Goal: Communication & Community: Answer question/provide support

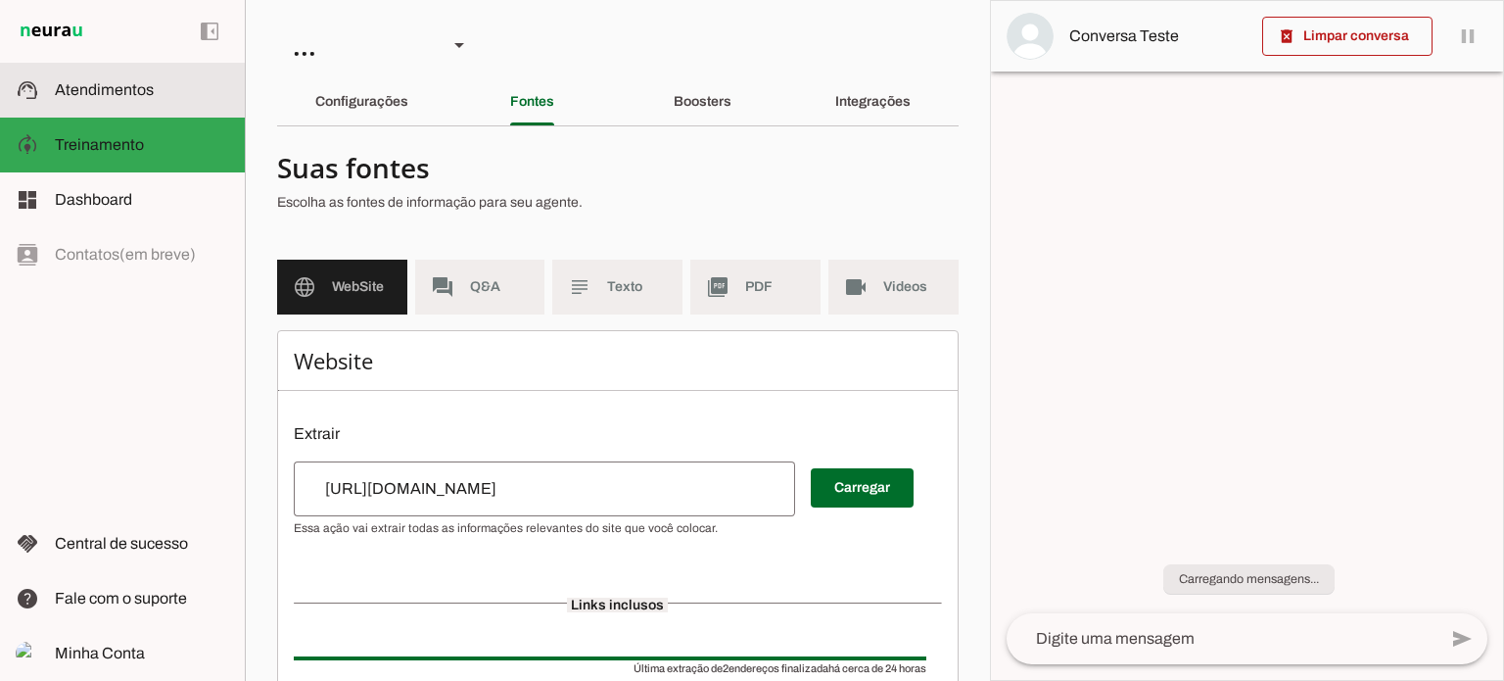
click at [157, 87] on slot at bounding box center [142, 90] width 174 height 24
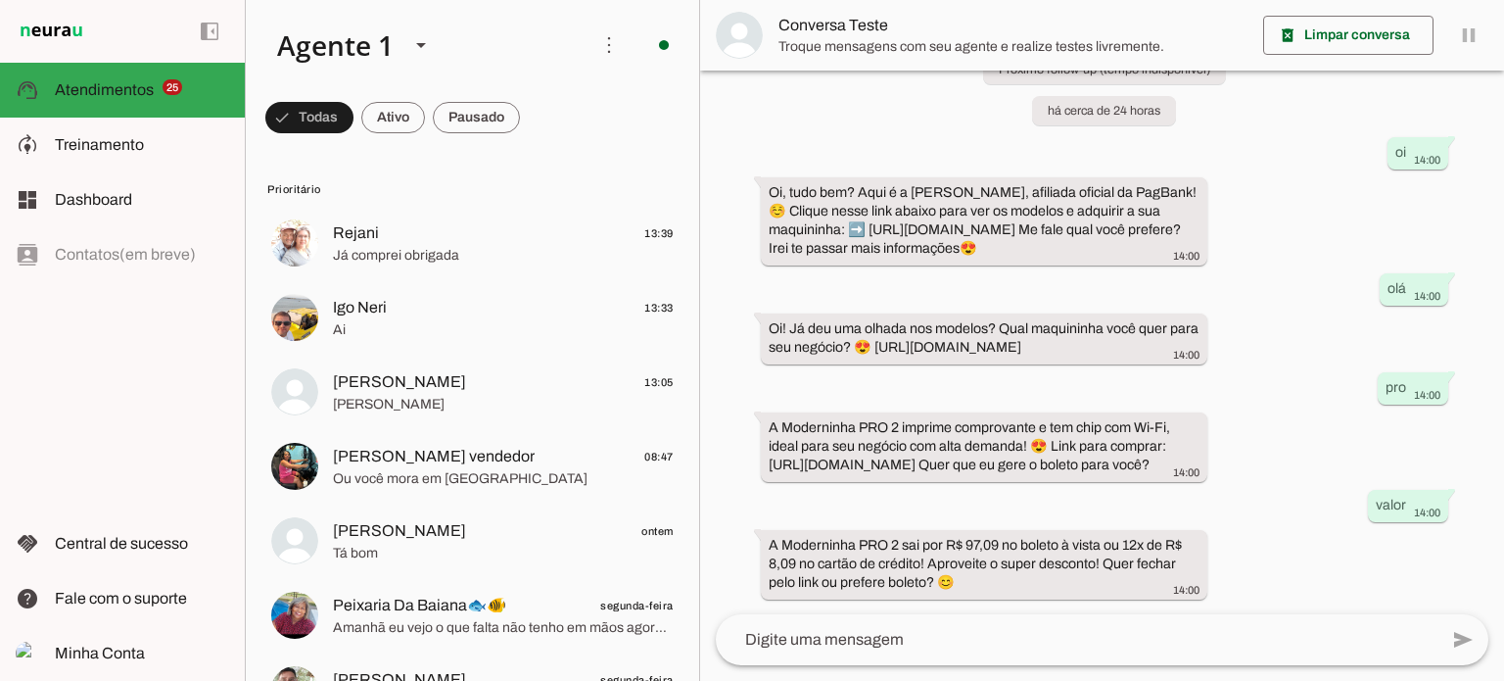
scroll to position [133, 0]
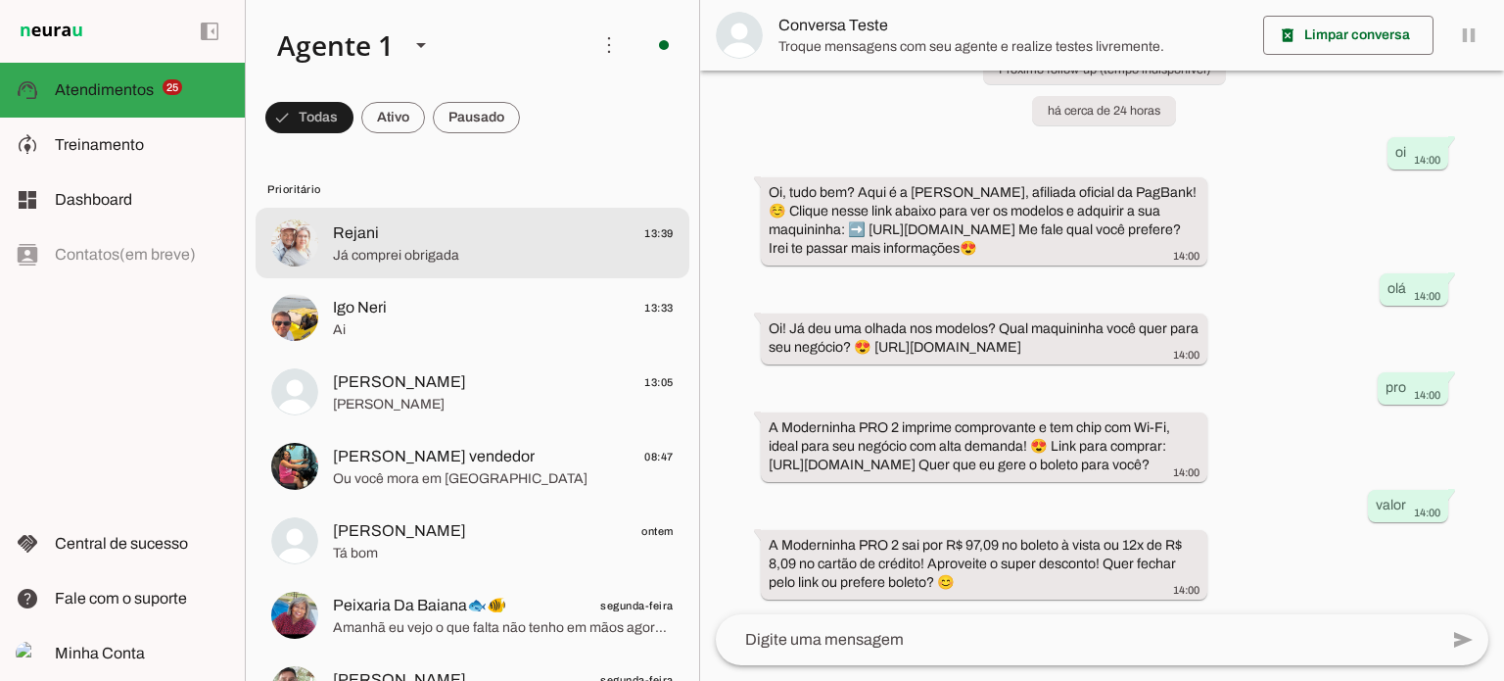
click at [468, 247] on span "Já comprei obrigada" at bounding box center [503, 256] width 341 height 20
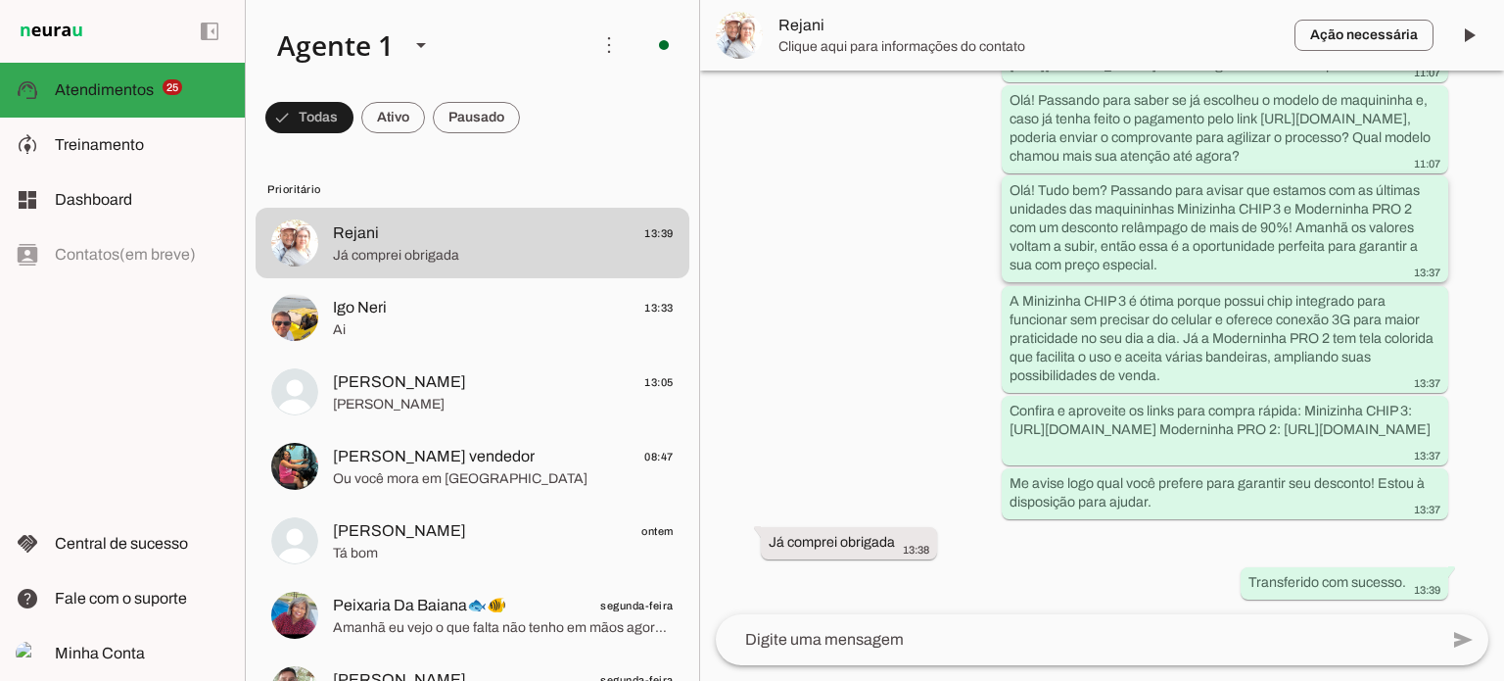
scroll to position [814, 0]
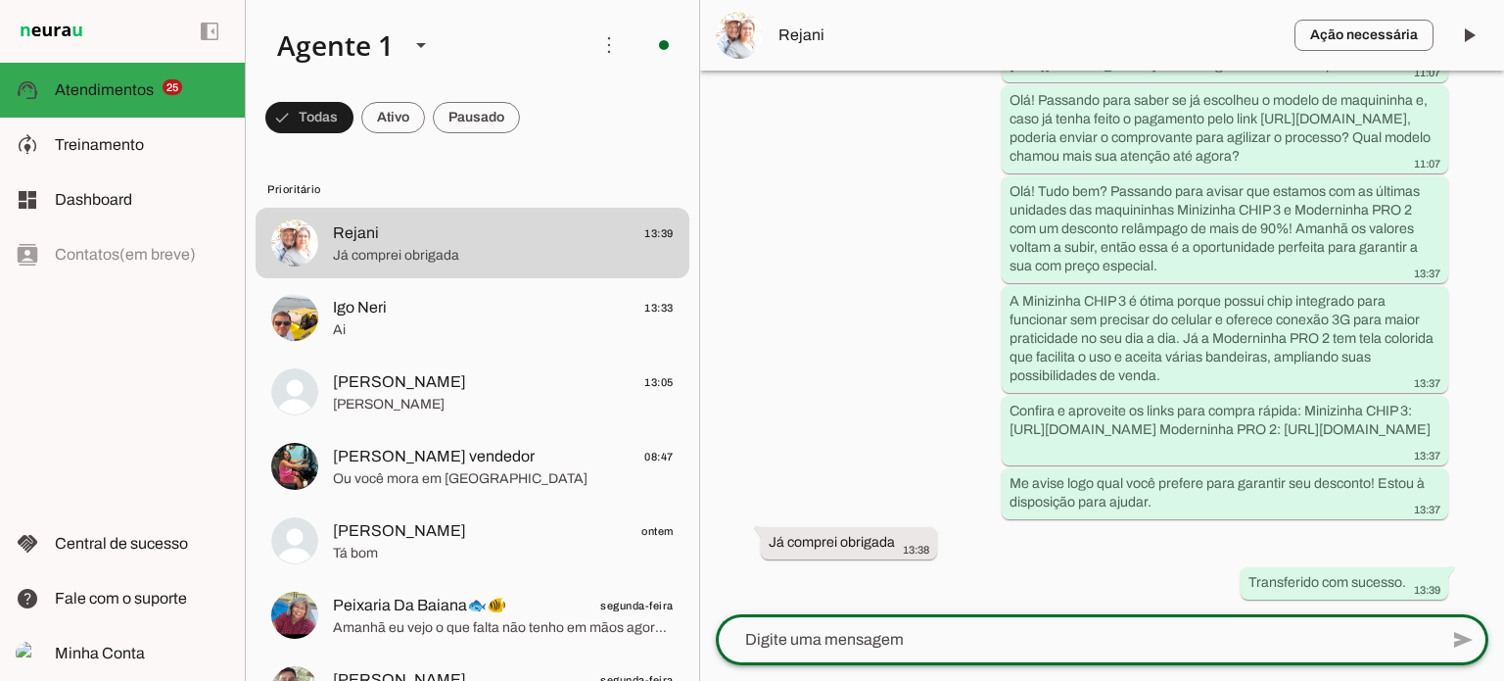
click at [1065, 636] on textarea at bounding box center [1077, 640] width 722 height 24
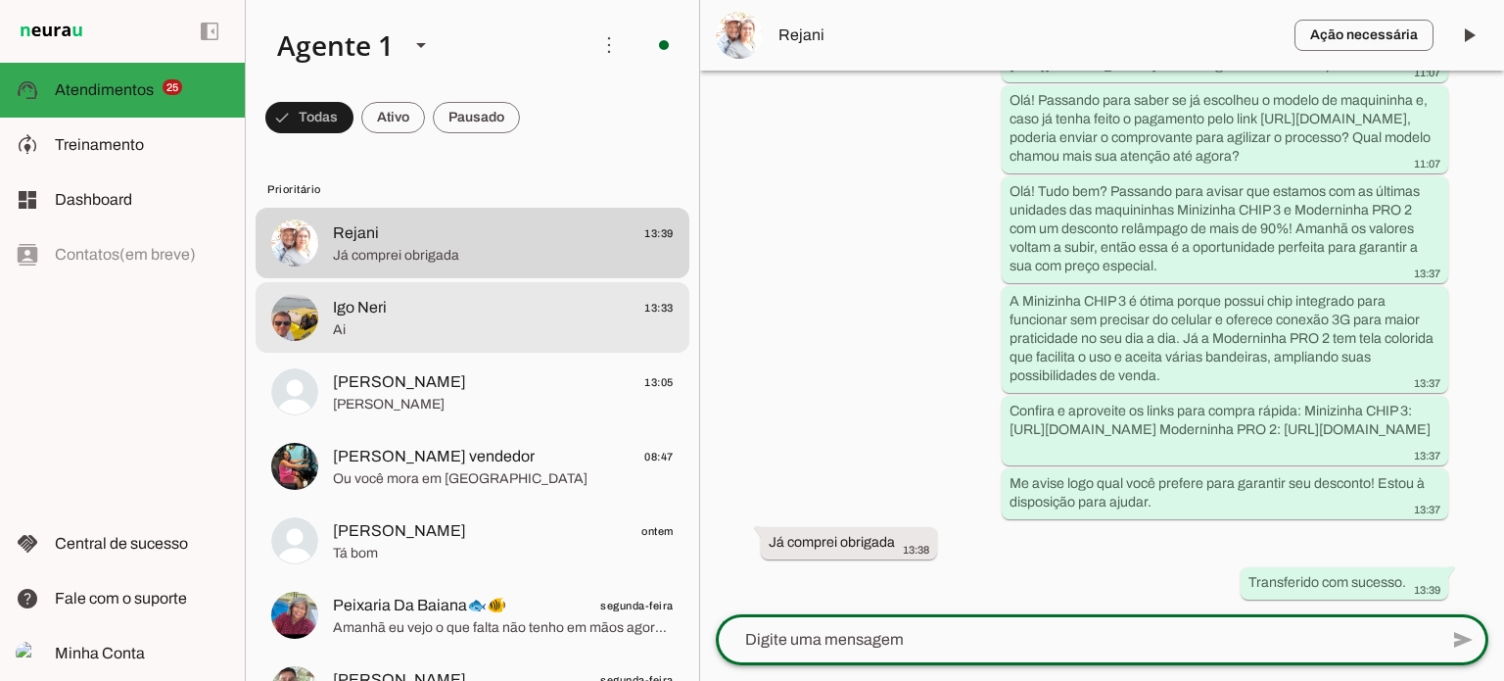
click at [475, 278] on md-item "Michael 13:05 Gabriel de Aquino babosa" at bounding box center [473, 243] width 434 height 71
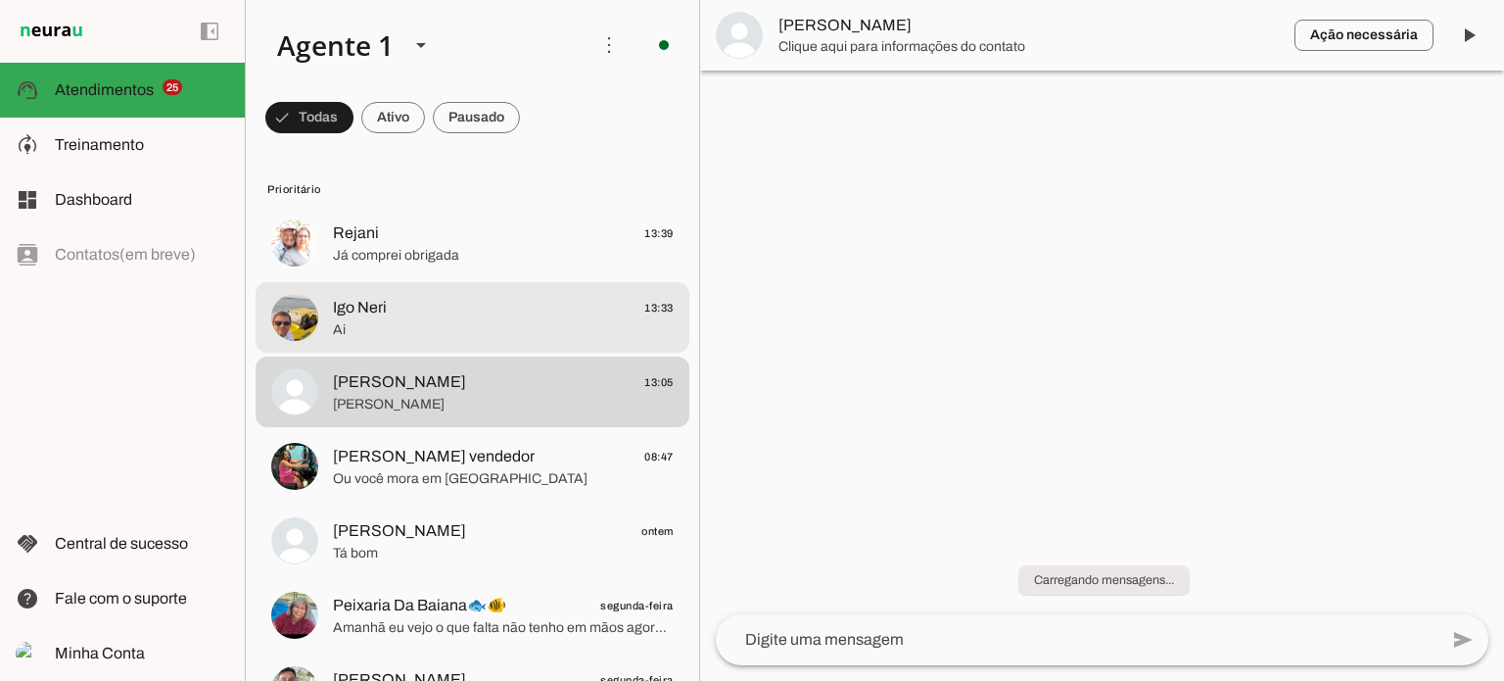
click at [506, 306] on span "Igo Neri 13:33" at bounding box center [503, 308] width 341 height 24
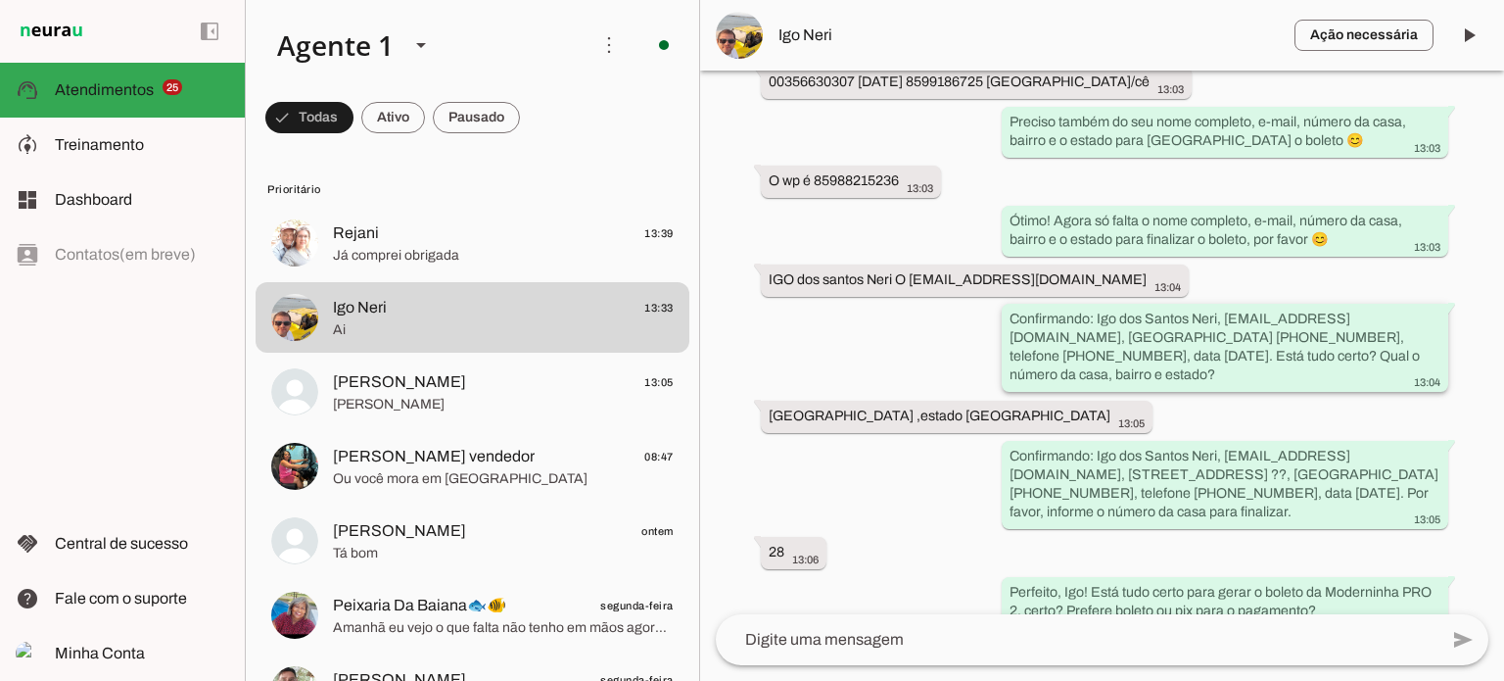
scroll to position [1114, 0]
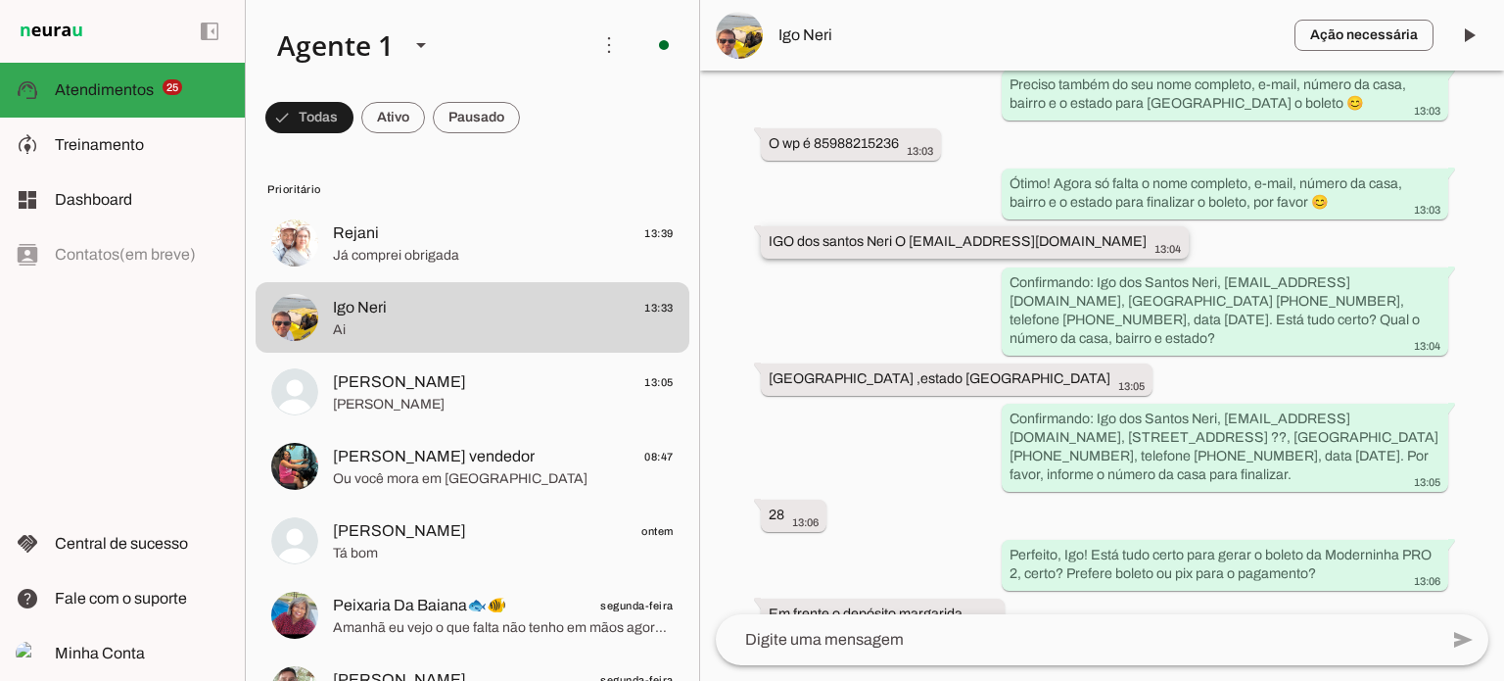
drag, startPoint x: 910, startPoint y: 313, endPoint x: 1050, endPoint y: 319, distance: 140.2
click at [0, 0] on slot "IGO dos santos Neri O [EMAIL_ADDRESS][DOMAIN_NAME]" at bounding box center [0, 0] width 0 height 0
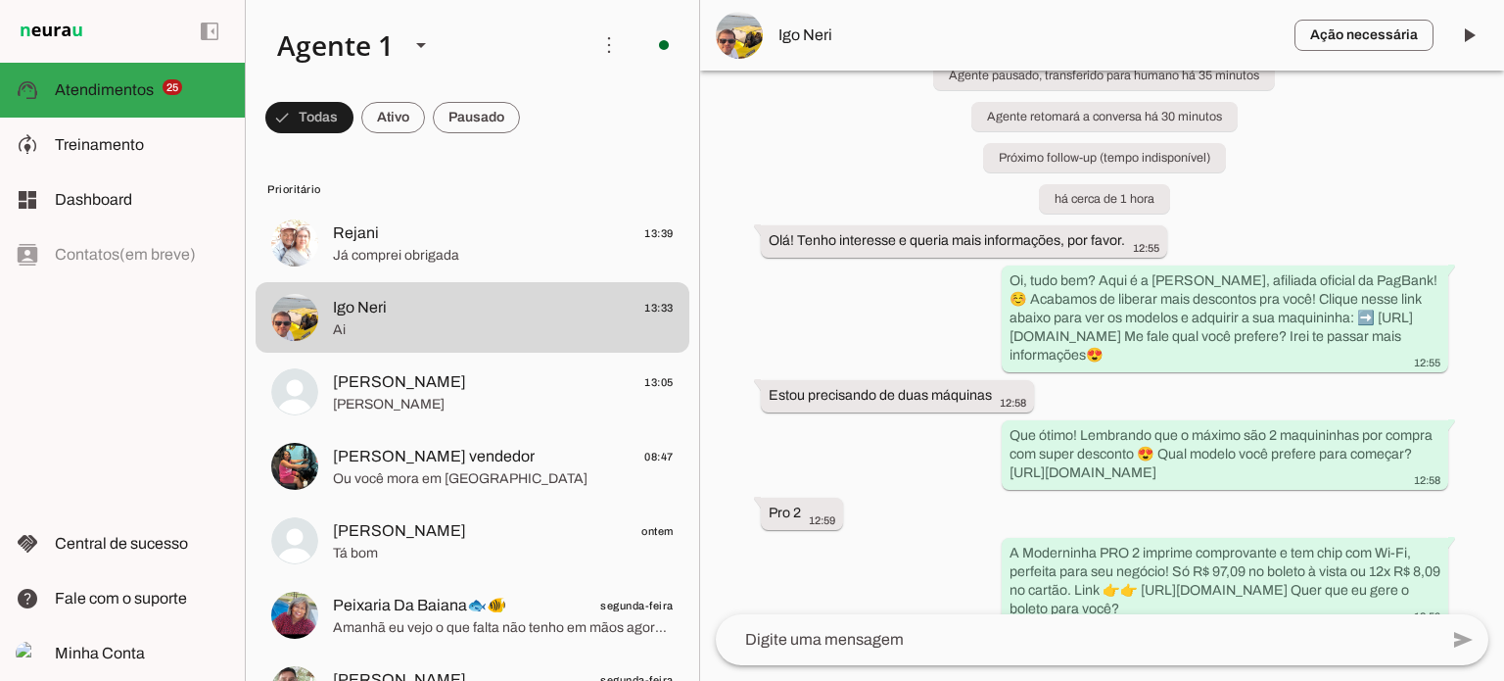
scroll to position [0, 0]
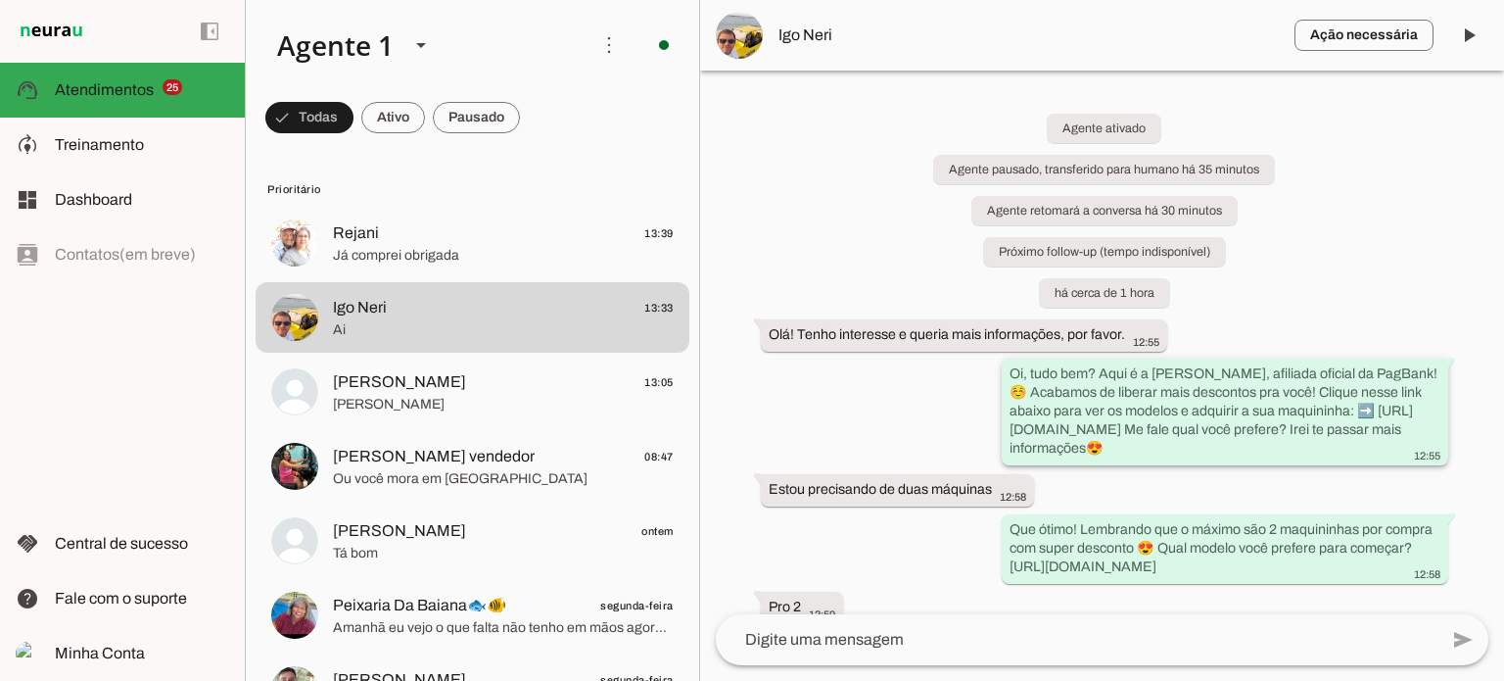
drag, startPoint x: 1024, startPoint y: 424, endPoint x: 1042, endPoint y: 456, distance: 36.8
click at [1042, 456] on div "Oi, tudo bem? Aqui é a Alessandra Oliveira, afiliada oficial da PagBank! ☺️ Aca…" at bounding box center [1225, 413] width 431 height 99
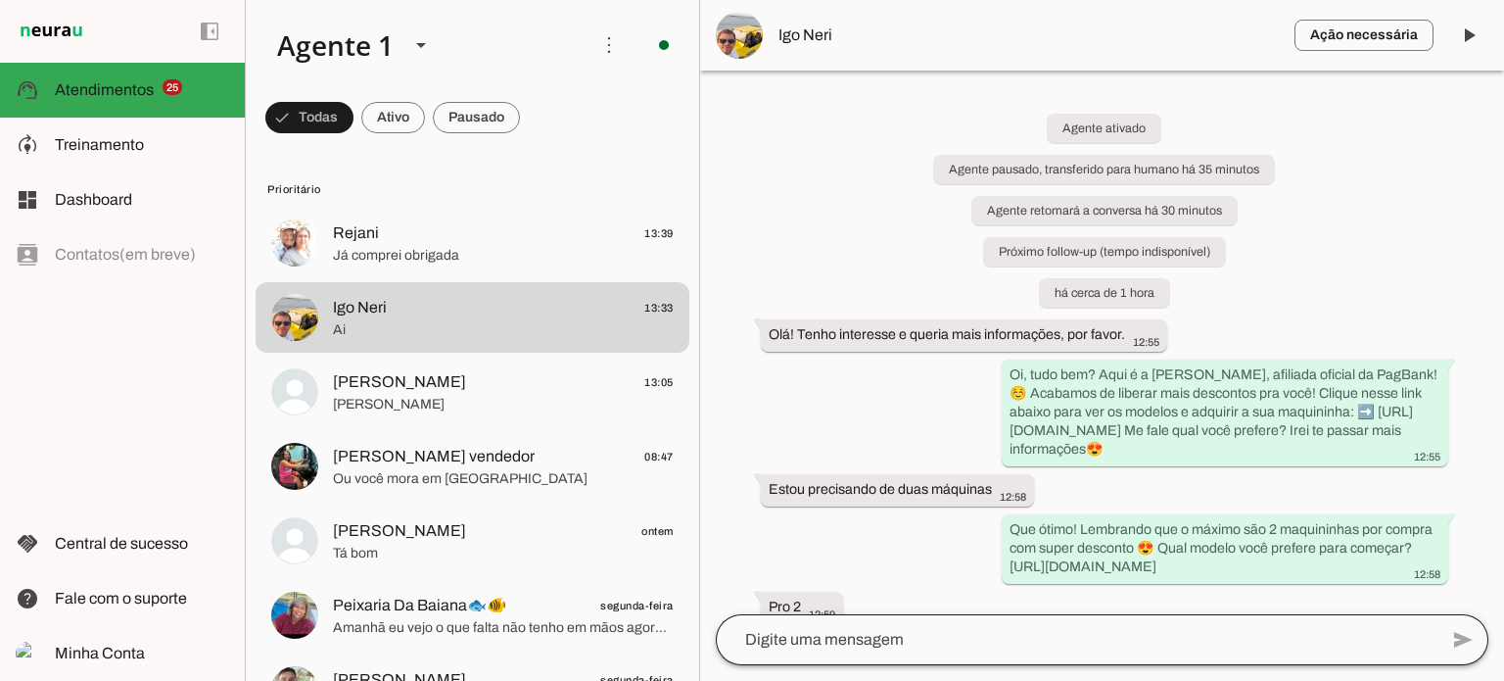
click at [1034, 656] on div at bounding box center [1077, 639] width 722 height 51
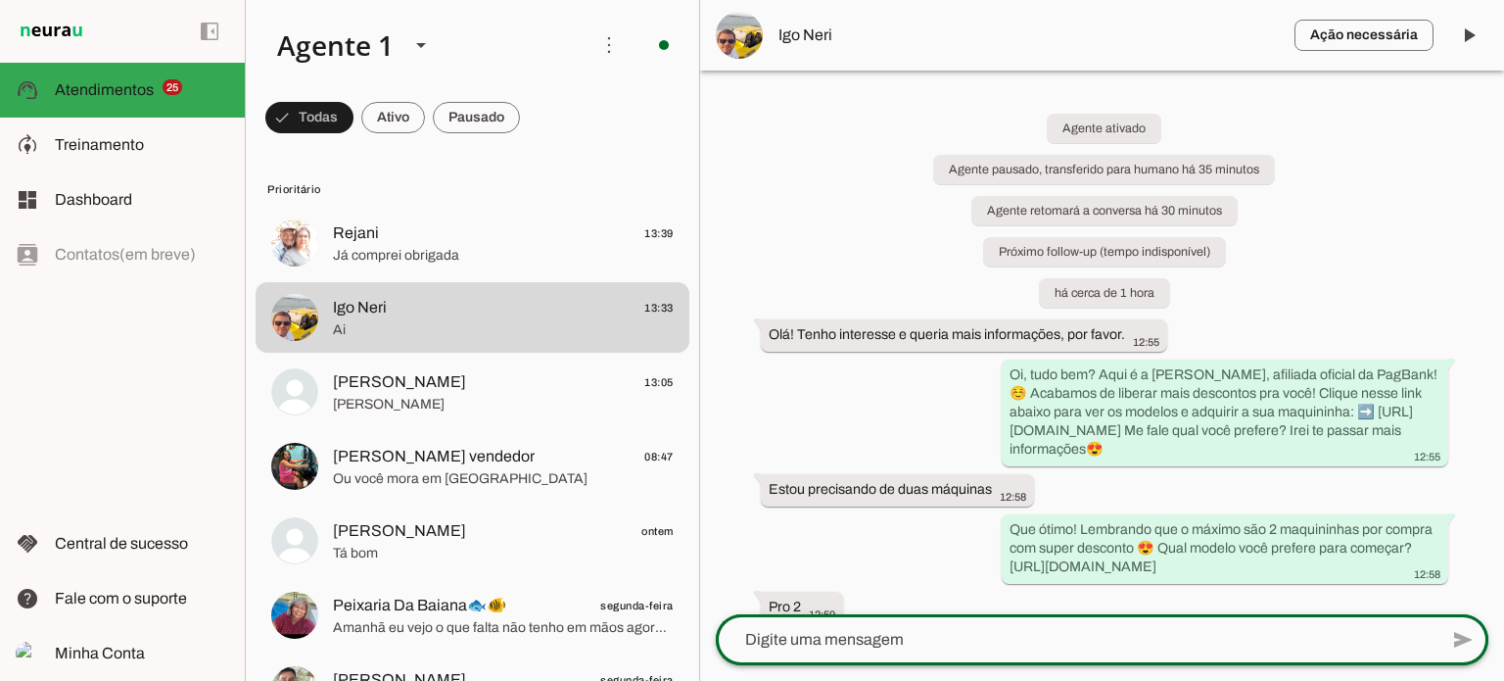
paste textarea "[URL][DOMAIN_NAME]"
type textarea "[URL][DOMAIN_NAME]"
type md-outlined-text-field "[URL][DOMAIN_NAME]"
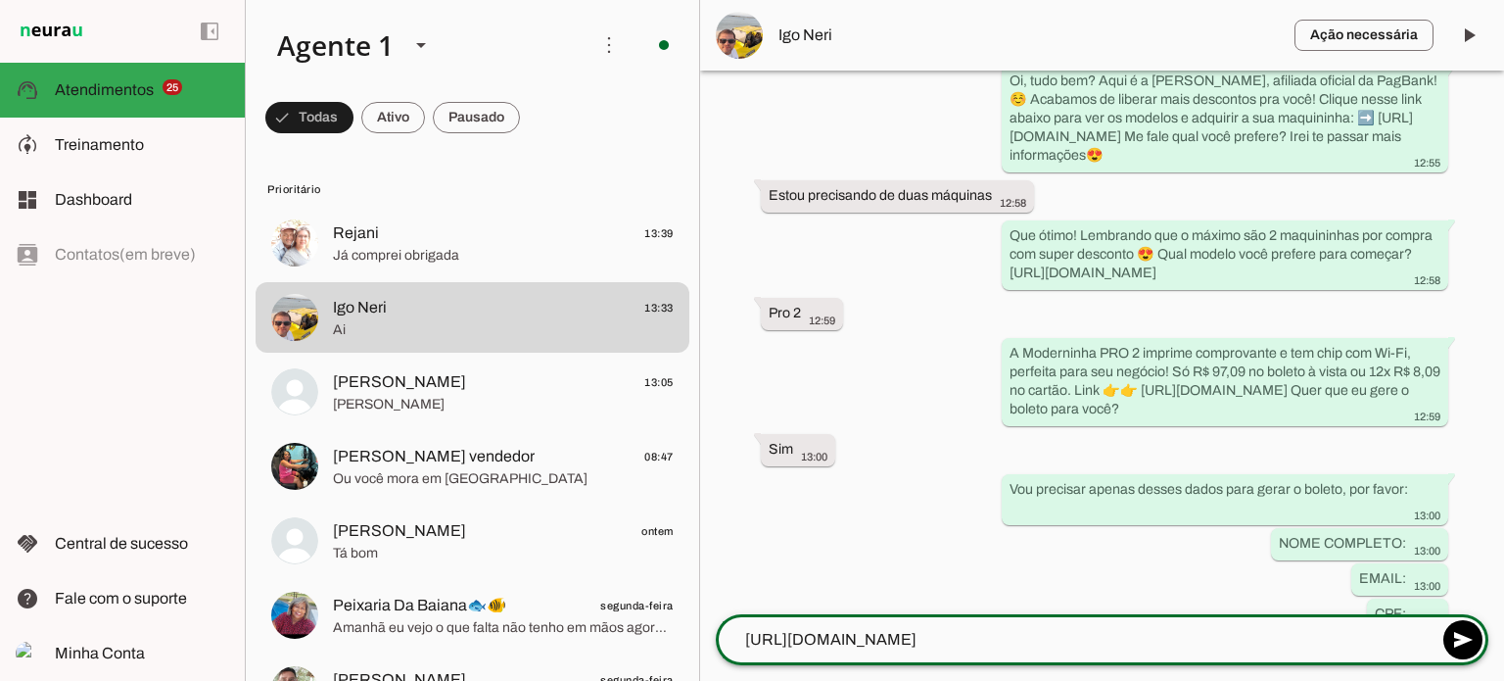
scroll to position [331, 0]
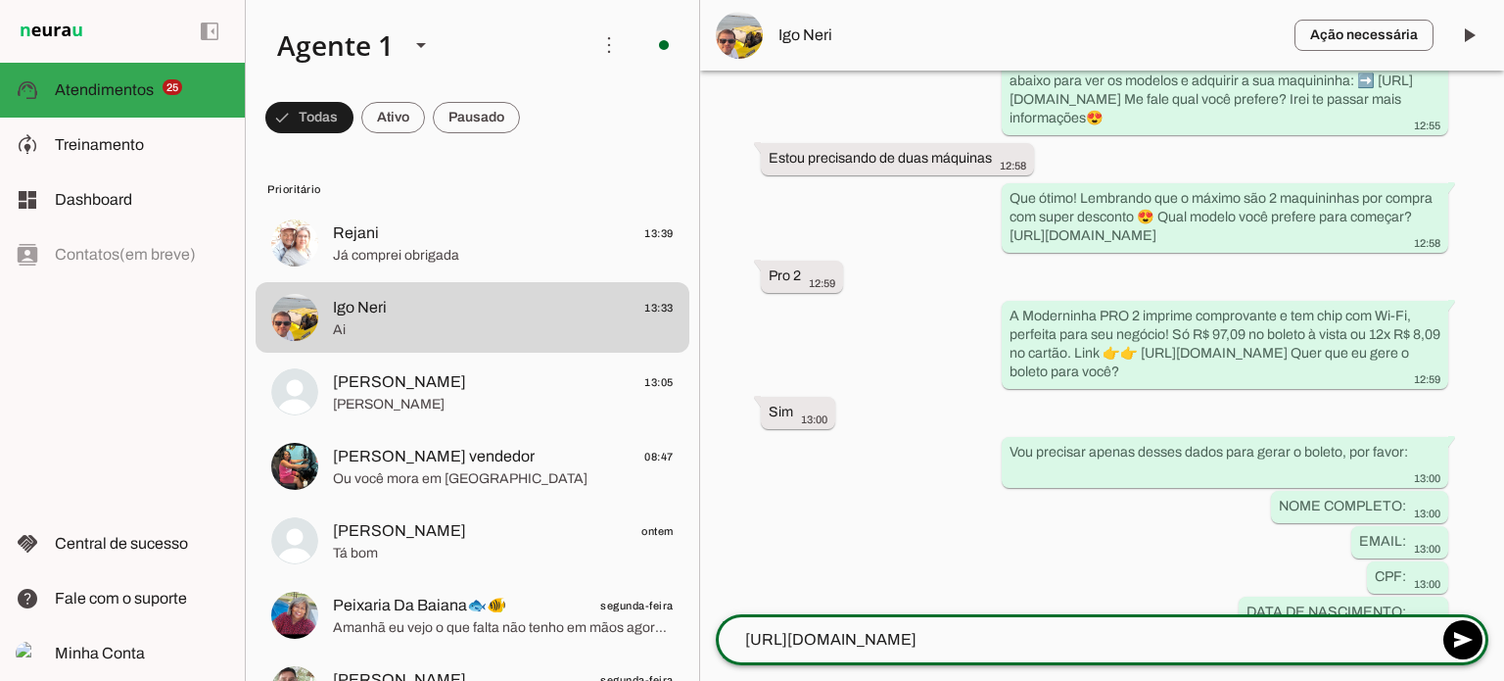
click at [0, 0] on lt-mirror "**********" at bounding box center [0, 0] width 0 height 0
drag, startPoint x: 1230, startPoint y: 640, endPoint x: 736, endPoint y: 642, distance: 493.5
click at [692, 646] on div "Agente 1 Criar Agente Você atingiu o limite de IAs Neurau permitidas. Atualize …" at bounding box center [874, 340] width 1259 height 681
click at [0, 0] on lt-mirror "**********" at bounding box center [0, 0] width 0 height 0
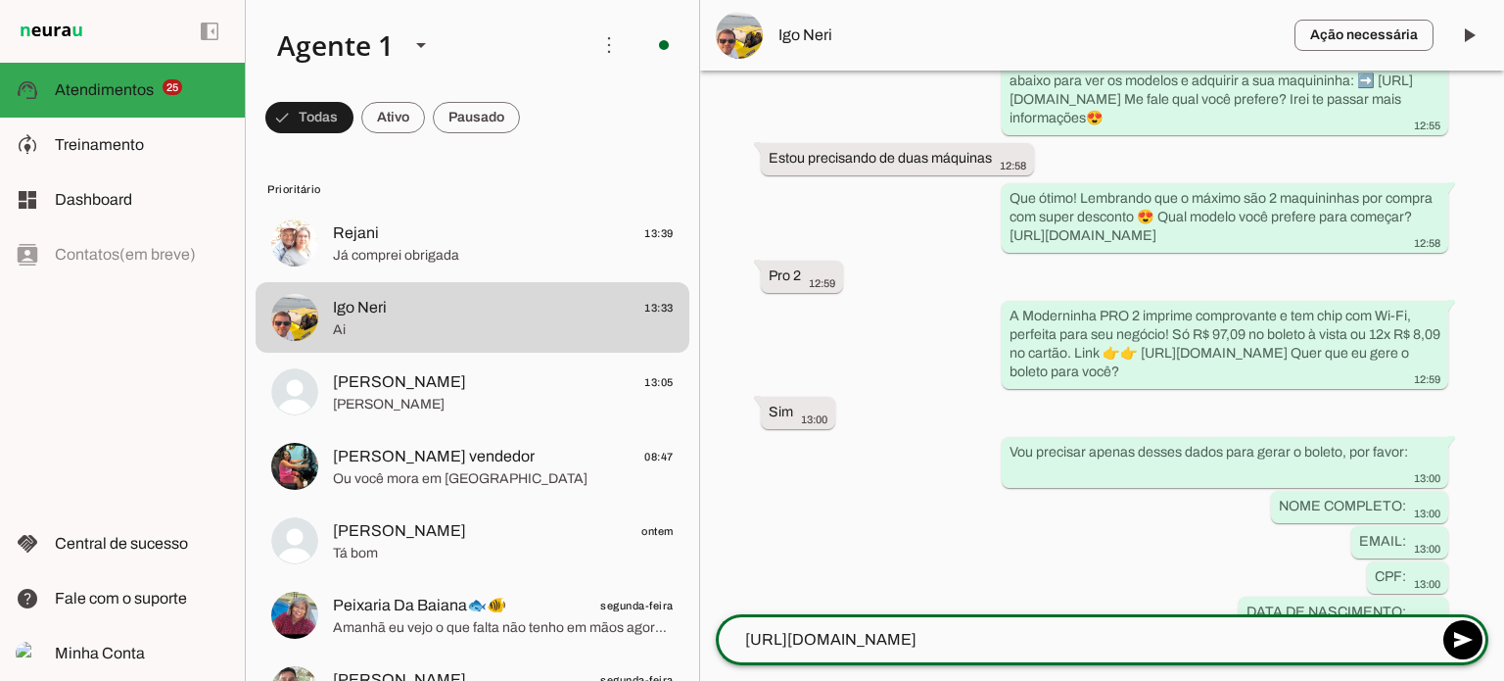
click at [0, 0] on lt-mirror "**********" at bounding box center [0, 0] width 0 height 0
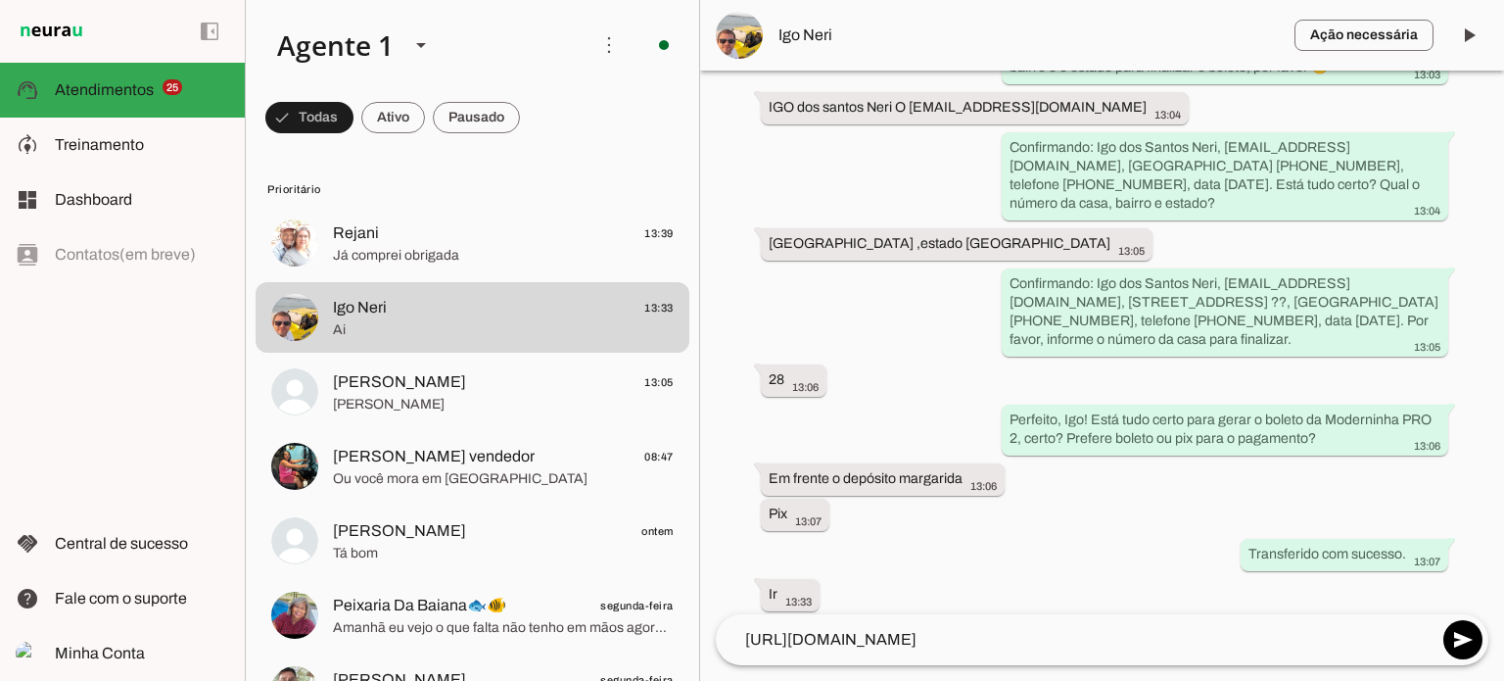
scroll to position [1288, 0]
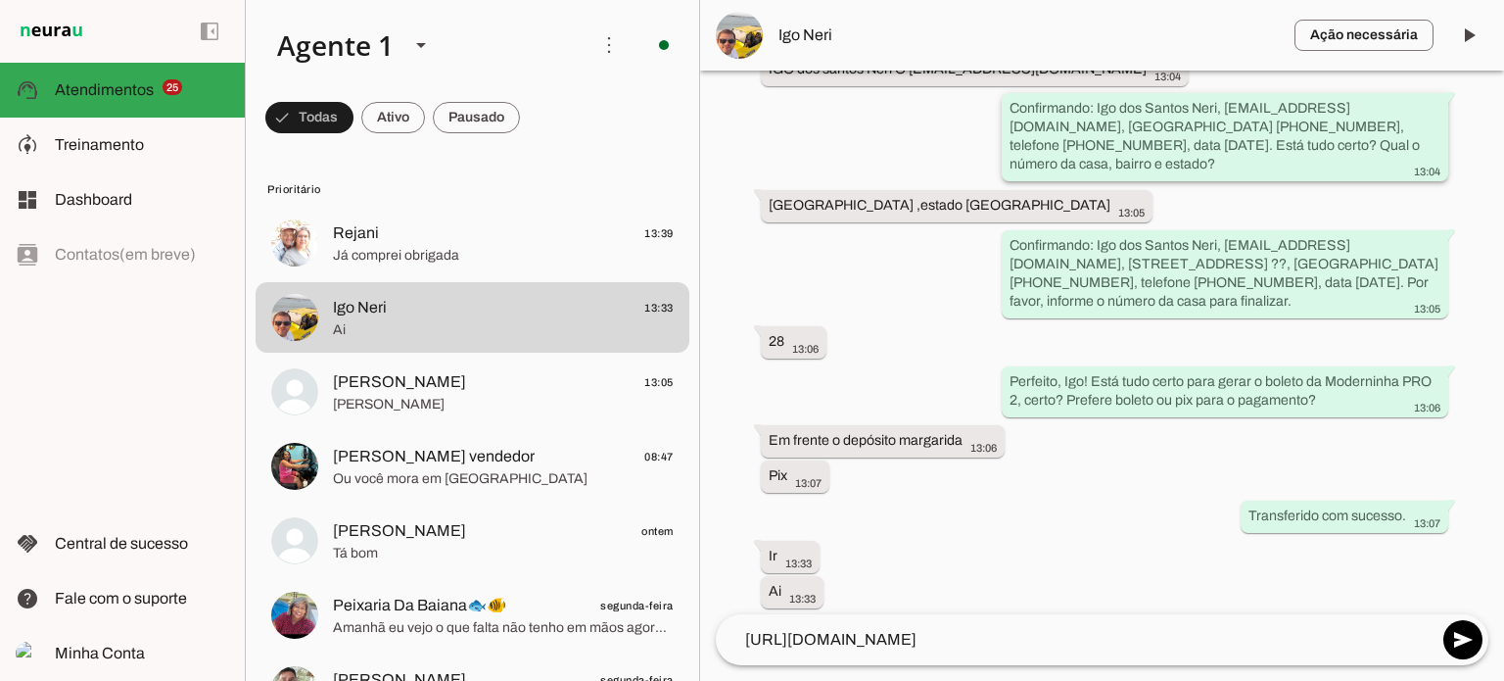
drag, startPoint x: 1221, startPoint y: 179, endPoint x: 1365, endPoint y: 179, distance: 143.9
click at [0, 0] on slot "Confirmando: Igo dos Santos Neri, [EMAIL_ADDRESS][DOMAIN_NAME], [GEOGRAPHIC_DAT…" at bounding box center [0, 0] width 0 height 0
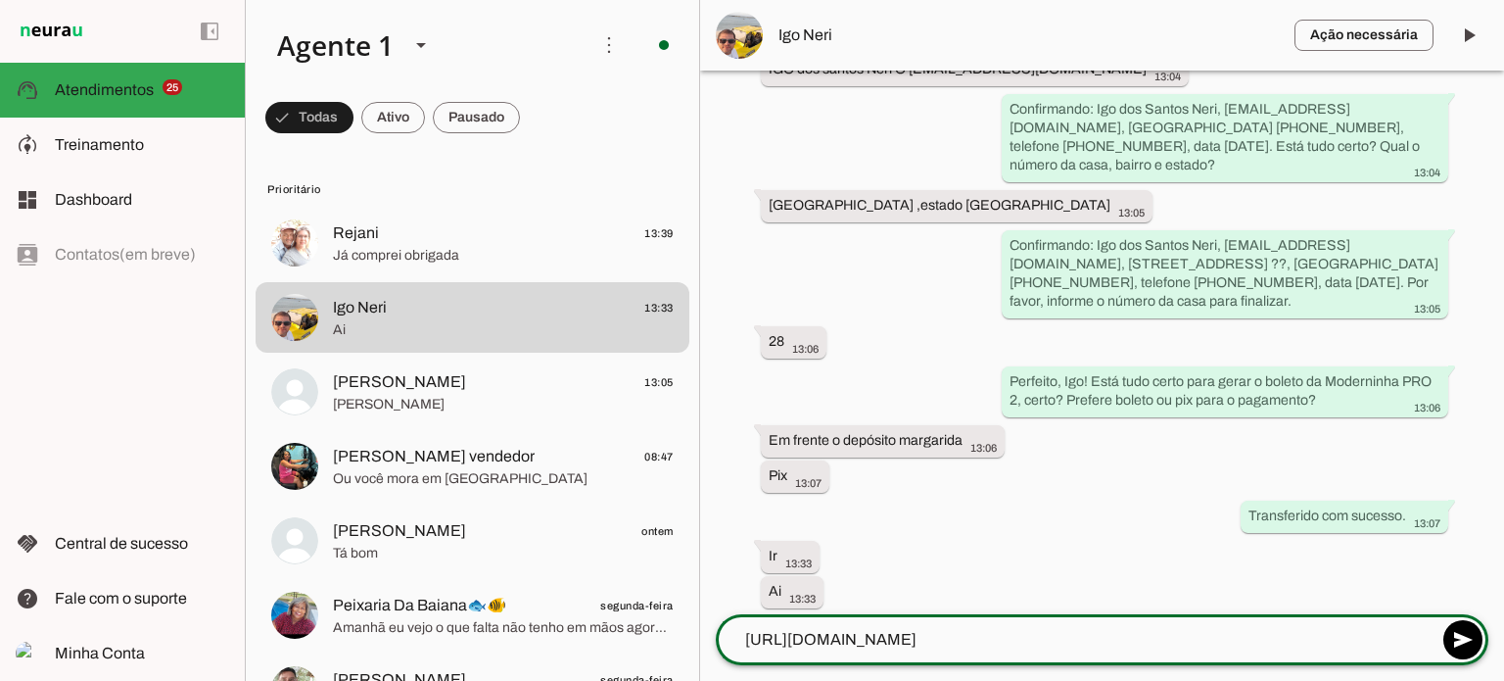
drag, startPoint x: 1253, startPoint y: 629, endPoint x: 1166, endPoint y: 634, distance: 87.3
click at [0, 0] on lt-mirror "**********" at bounding box center [0, 0] width 0 height 0
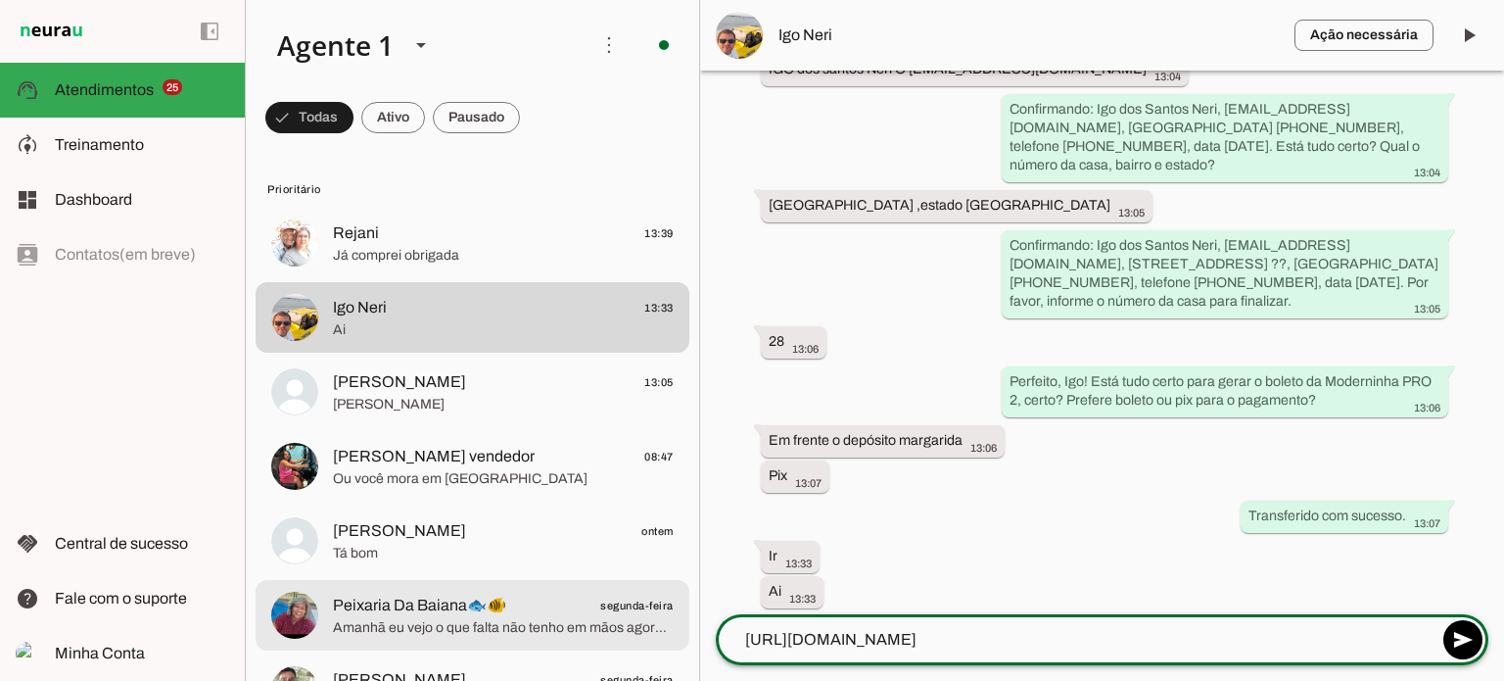
drag, startPoint x: 1248, startPoint y: 642, endPoint x: 624, endPoint y: 634, distance: 623.8
click at [623, 634] on div "Agente 1 Criar Agente Você atingiu o limite de IAs Neurau permitidas. Atualize …" at bounding box center [874, 340] width 1259 height 681
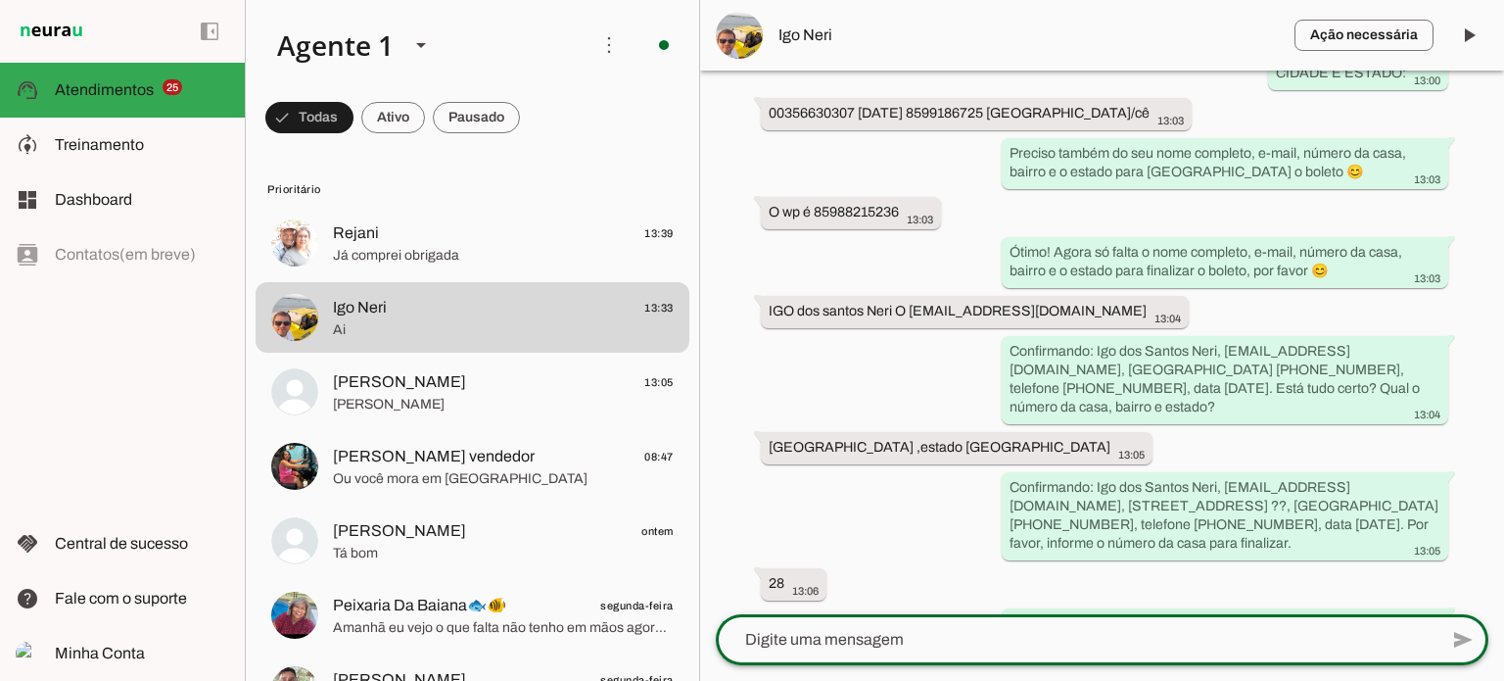
scroll to position [1371, 0]
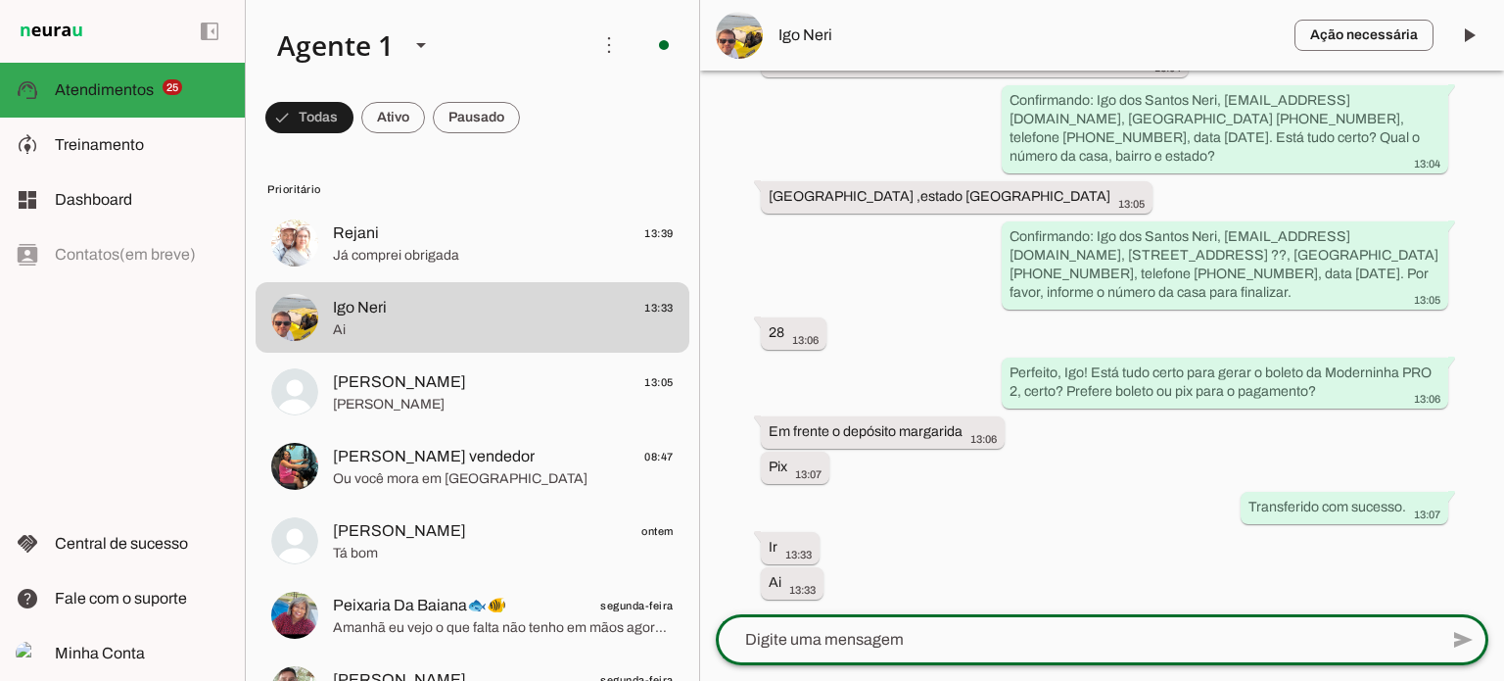
click at [0, 0] on lt-mirror at bounding box center [0, 0] width 0 height 0
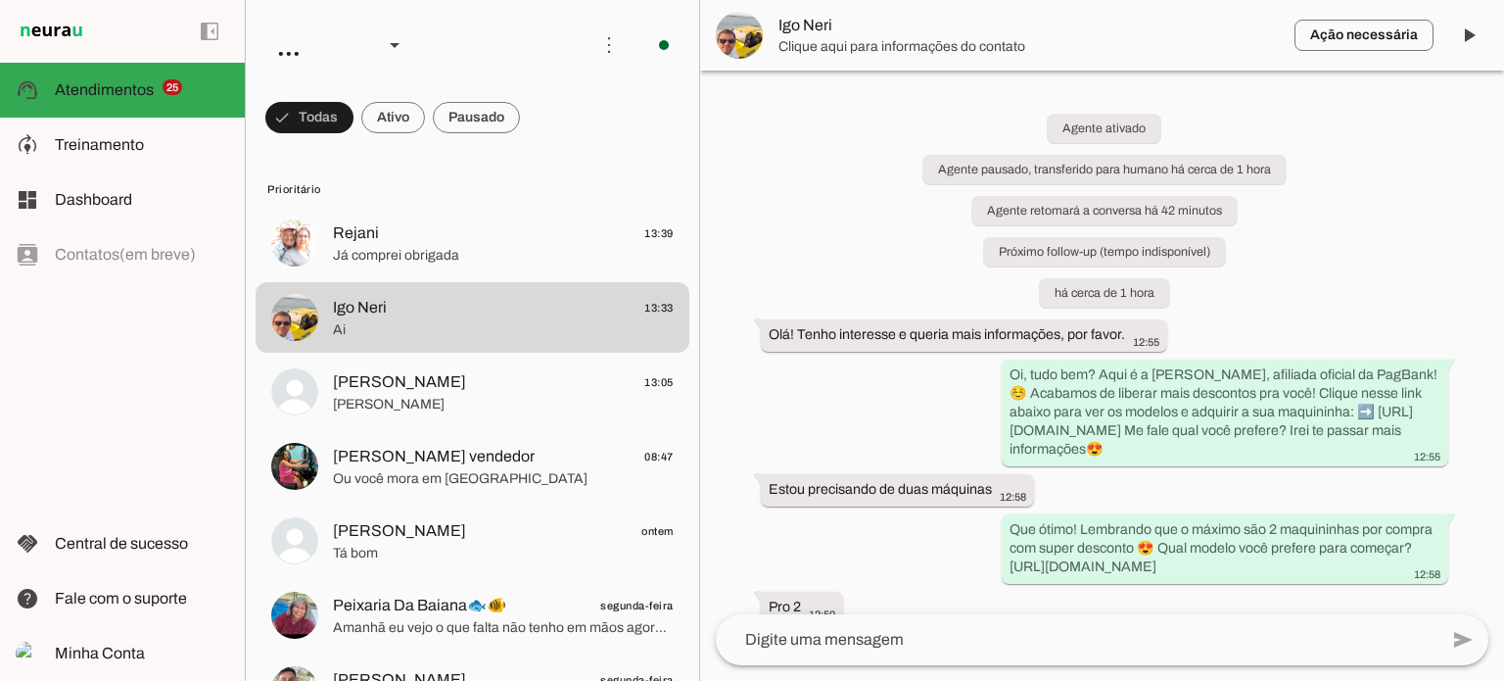
click at [805, 634] on textarea at bounding box center [1077, 640] width 722 height 24
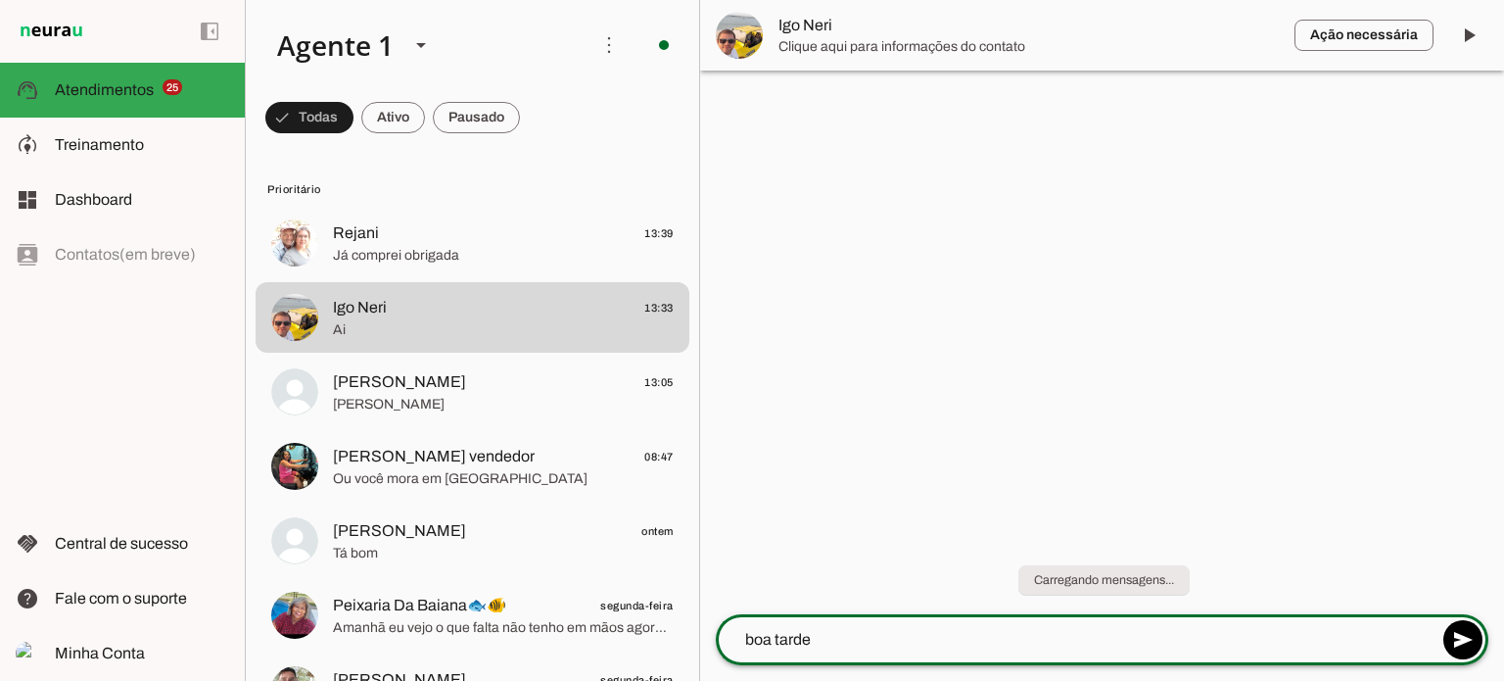
type textarea "boa tarde"
type textarea "vi que voce já tem cdastro no pagbank"
click at [951, 33] on md-item "Ação necessária O Agente detectou que uma ação humana é necessária, resolva a q…" at bounding box center [1102, 35] width 804 height 71
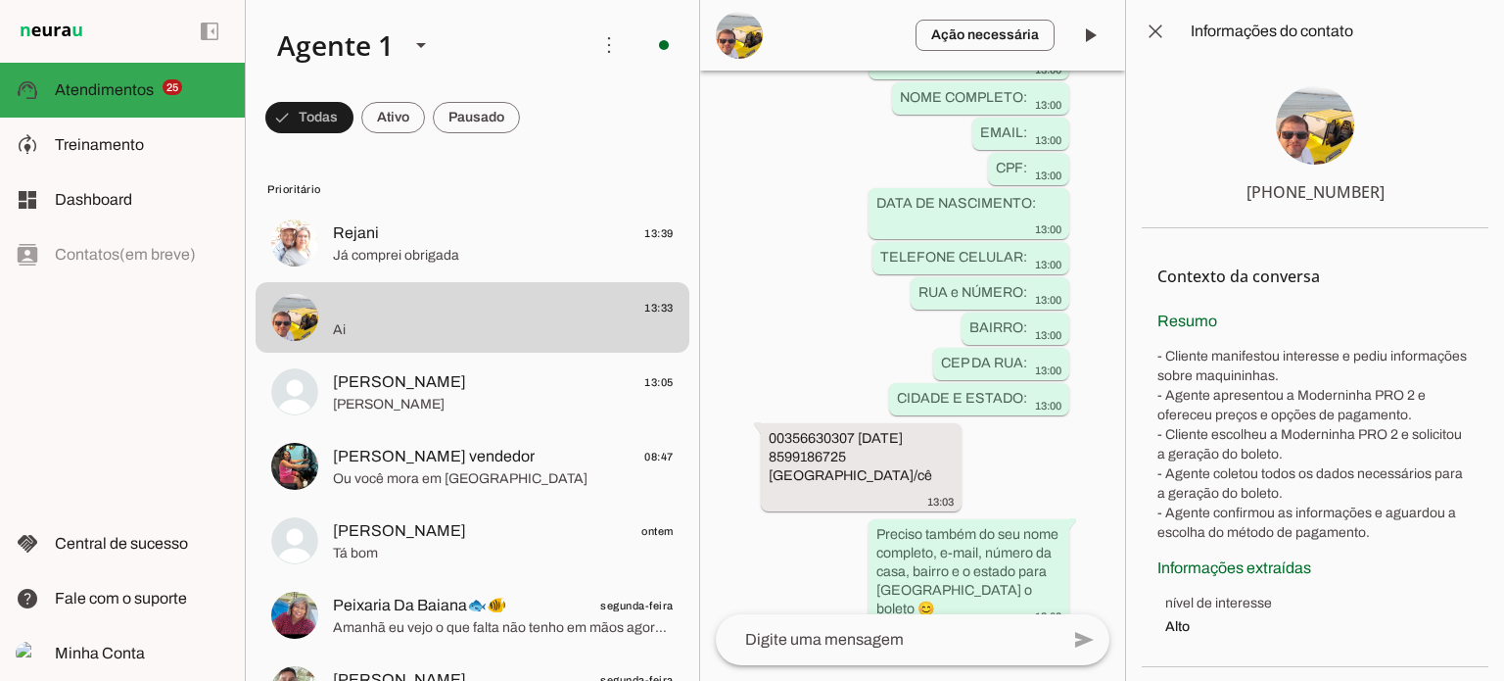
scroll to position [2428, 0]
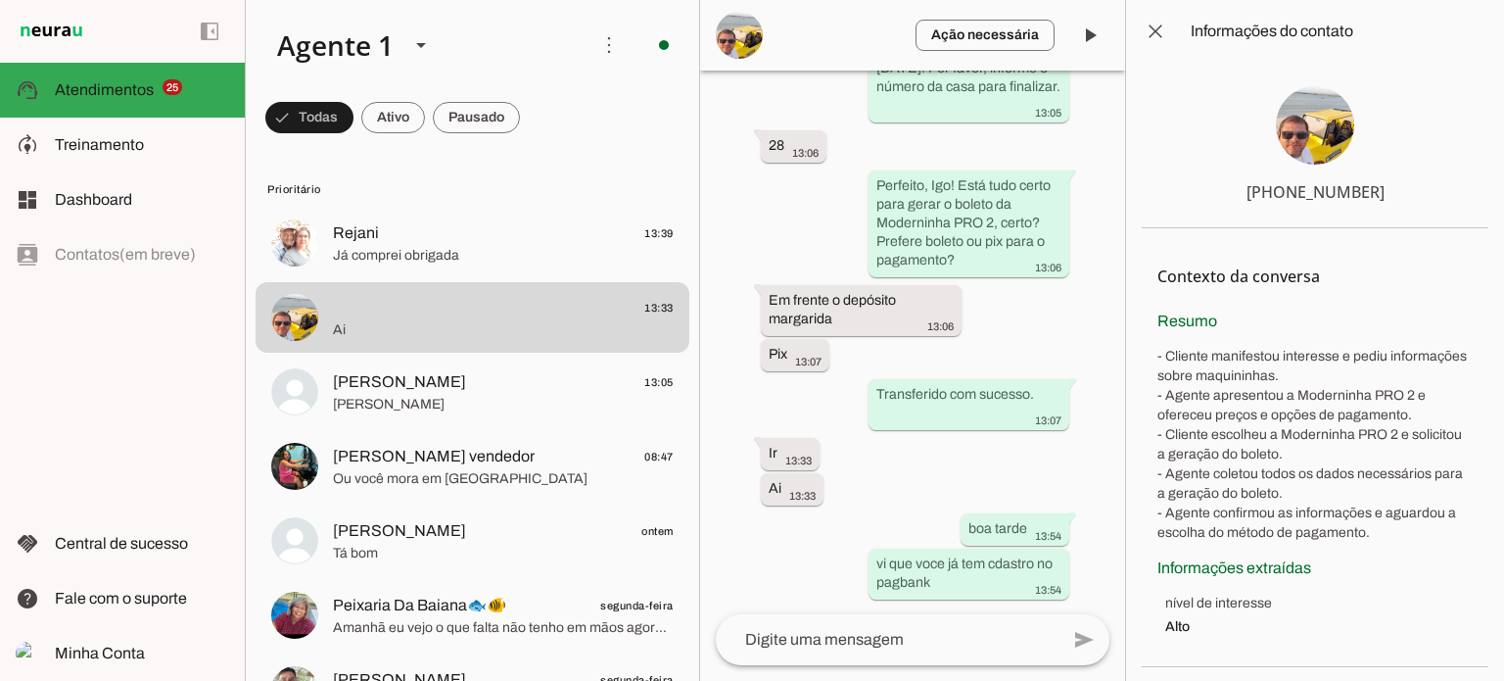
click at [0, 0] on lt-mirror at bounding box center [0, 0] width 0 height 0
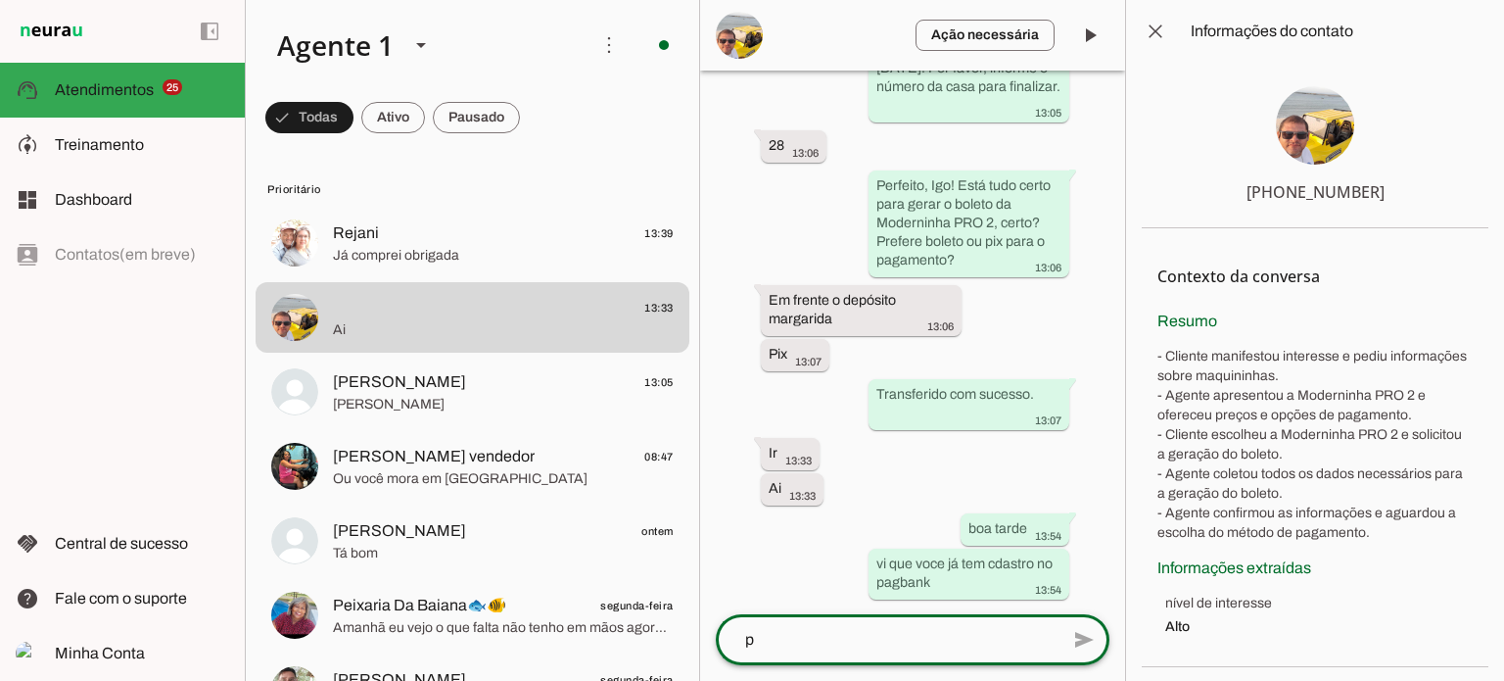
scroll to position [0, 0]
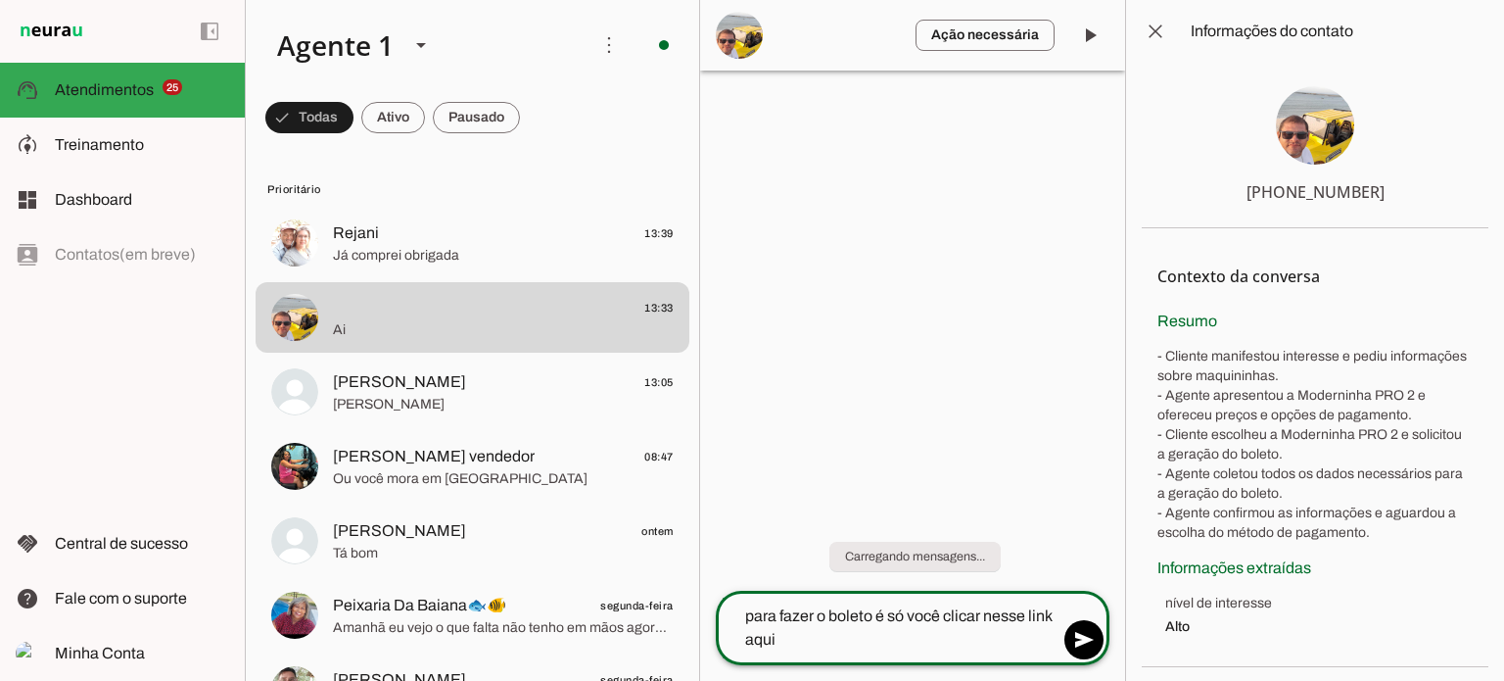
type textarea "para fazer o boleto é só você clicar nesse link aqui"
type md-outlined-text-field "para fazer o boleto é só você clicar nesse link aqui"
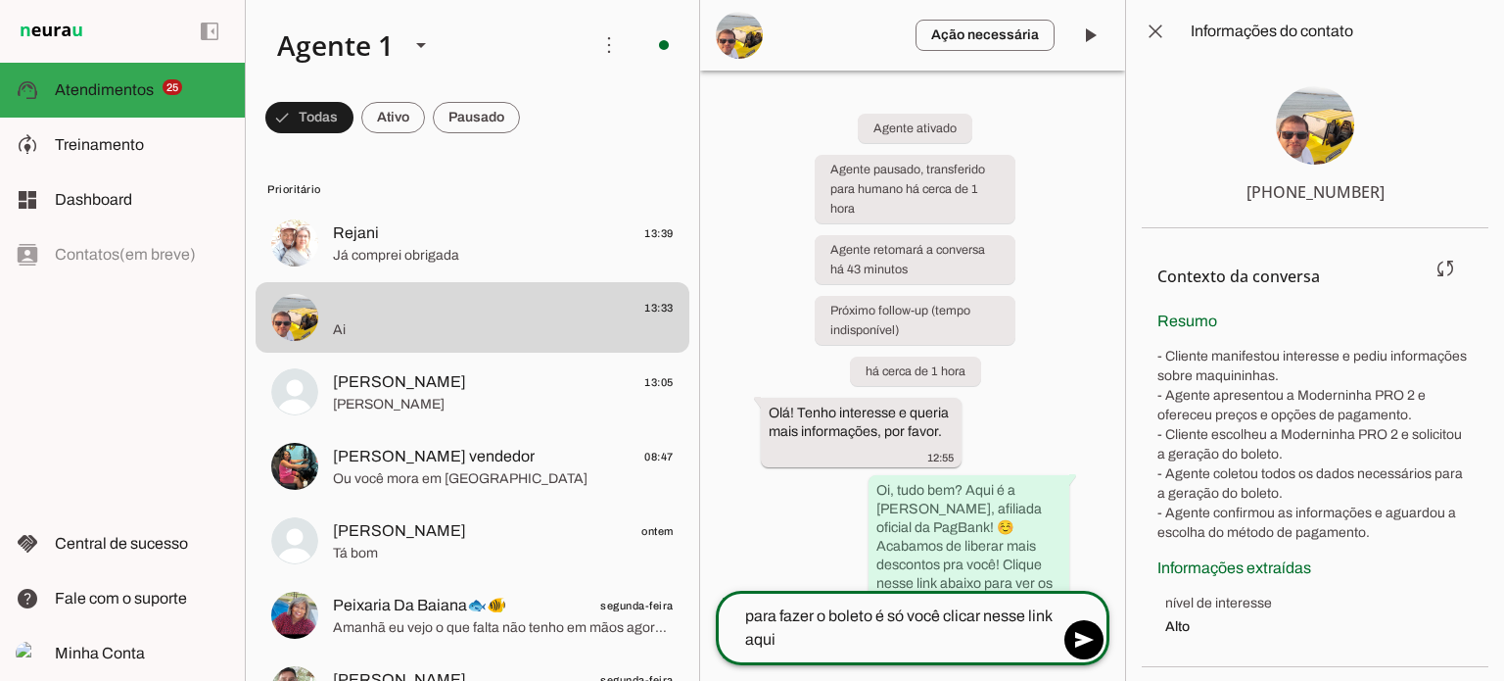
paste textarea "[URL][DOMAIN_NAME]"
type textarea "para fazer o boleto é só você clicar nesse link aqui [URL][DOMAIN_NAME]"
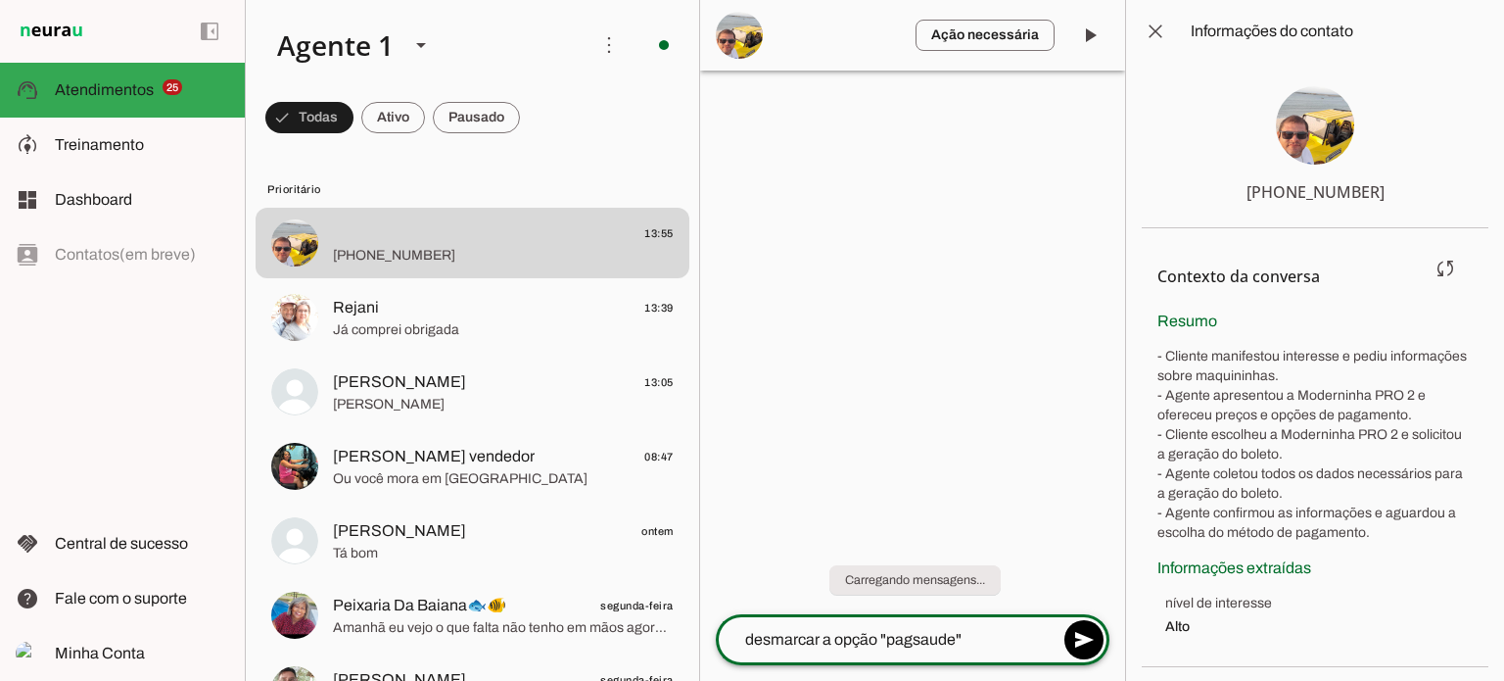
type textarea "desmarcar a opção "pagsaude""
paste textarea "[EMAIL_ADDRESS][DOMAIN_NAME]"
type textarea "colocar seu email: [EMAIL_ADDRESS][DOMAIN_NAME]"
type textarea "depois a senha do seu app pagbank"
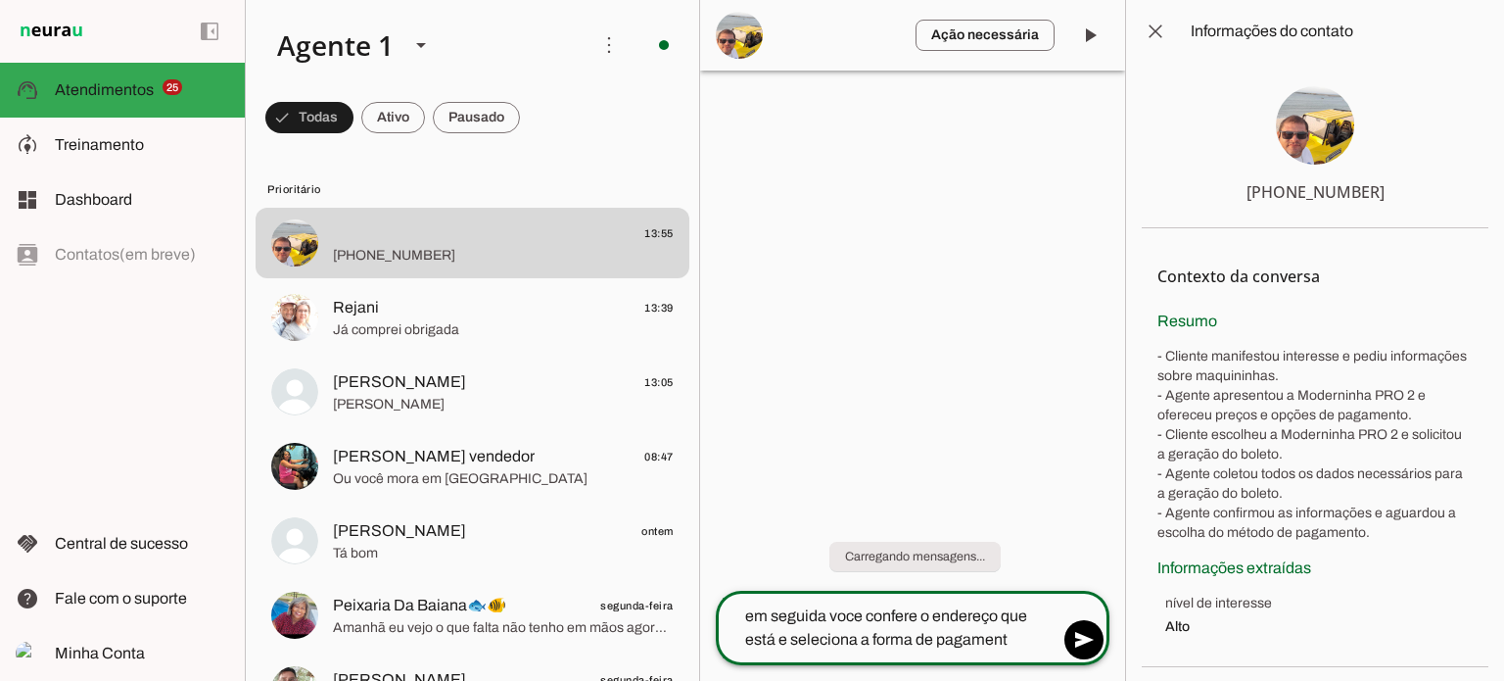
type textarea "em seguida voce confere o endereço que está e seleciona a forma de pagamento"
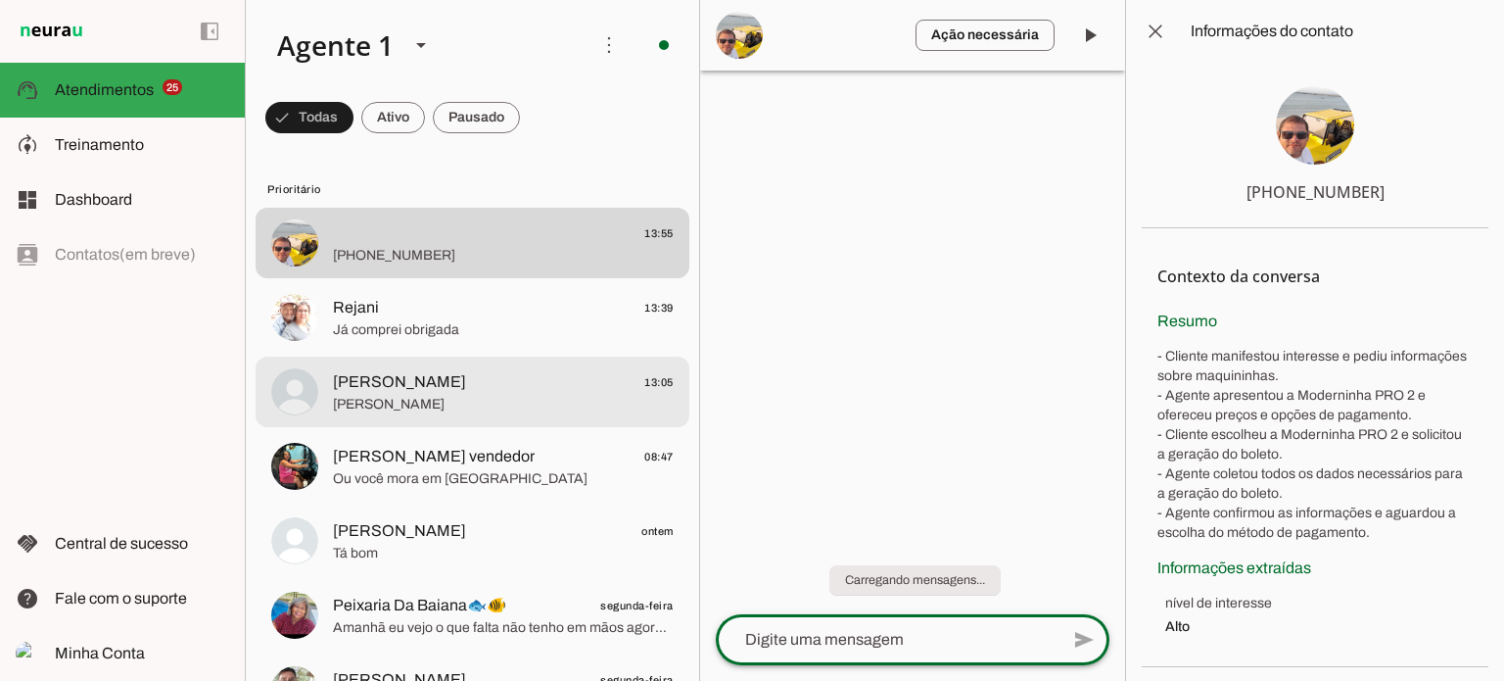
click at [456, 392] on span "[PERSON_NAME] 13:05" at bounding box center [503, 382] width 341 height 24
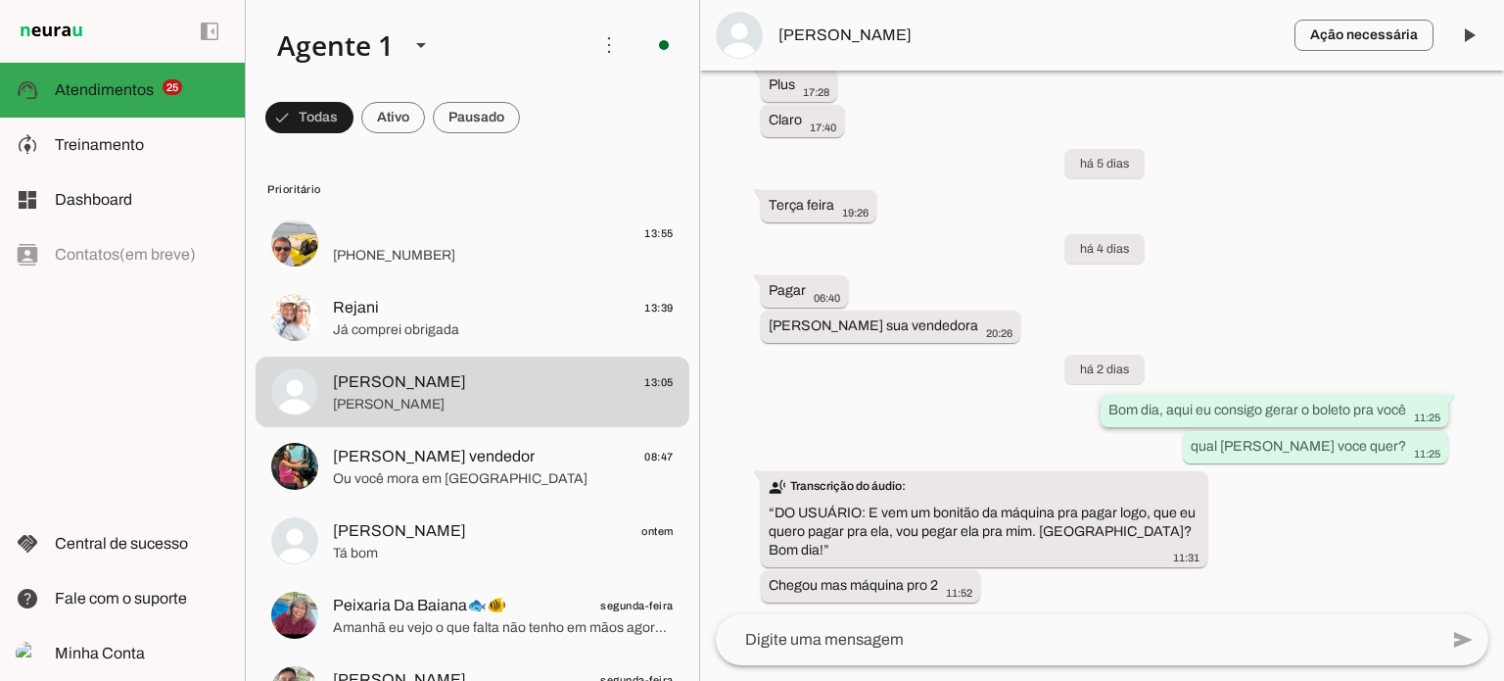
scroll to position [10666, 0]
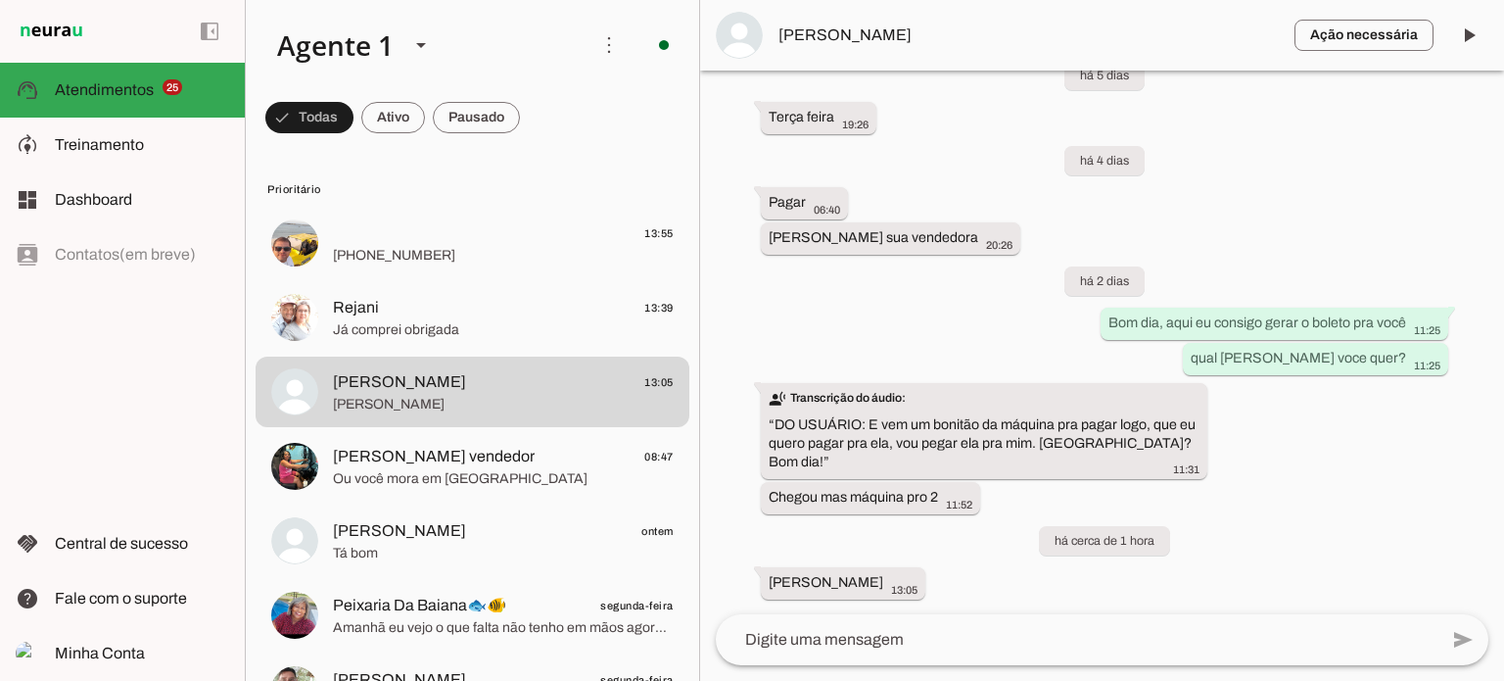
click at [967, 612] on div "Agente pausado, transferido para humano há 5 meses Agente retomará a conversa h…" at bounding box center [1102, 342] width 804 height 543
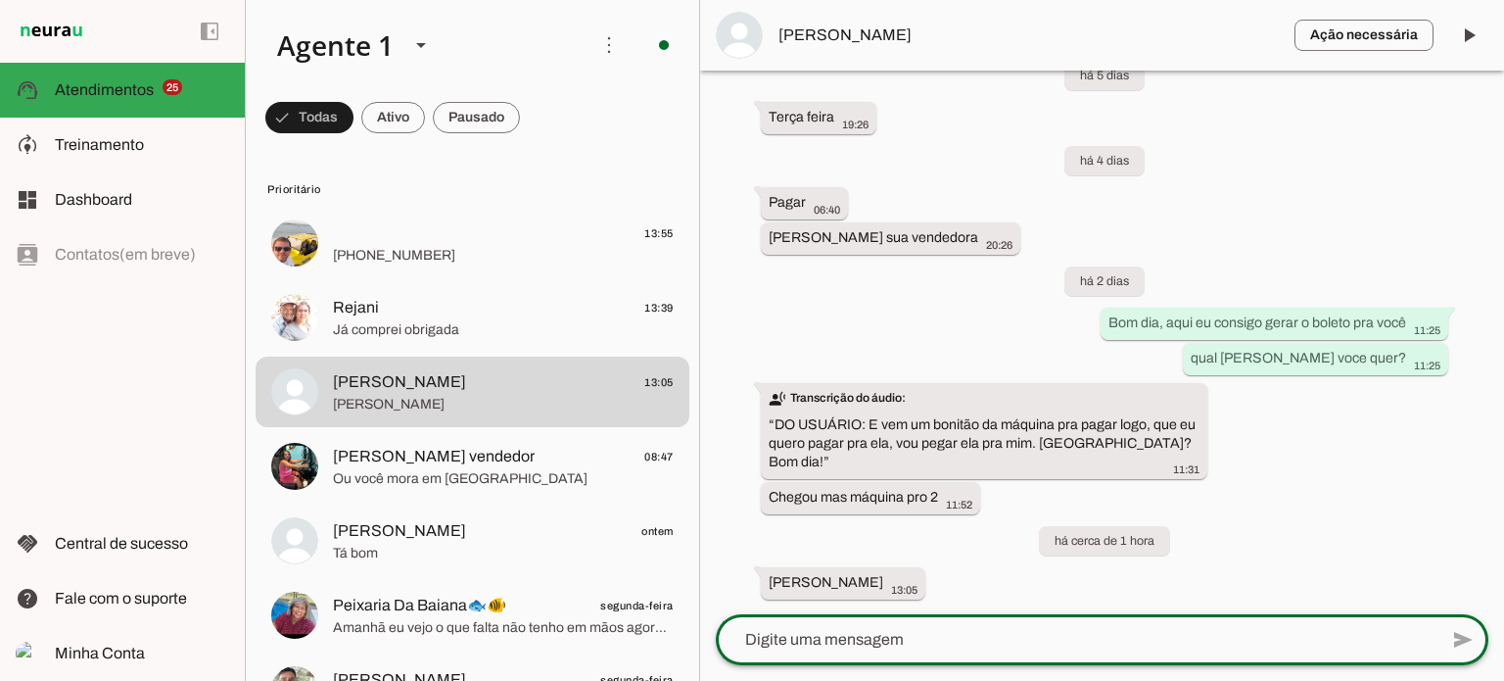
click at [0, 0] on lt-mirror at bounding box center [0, 0] width 0 height 0
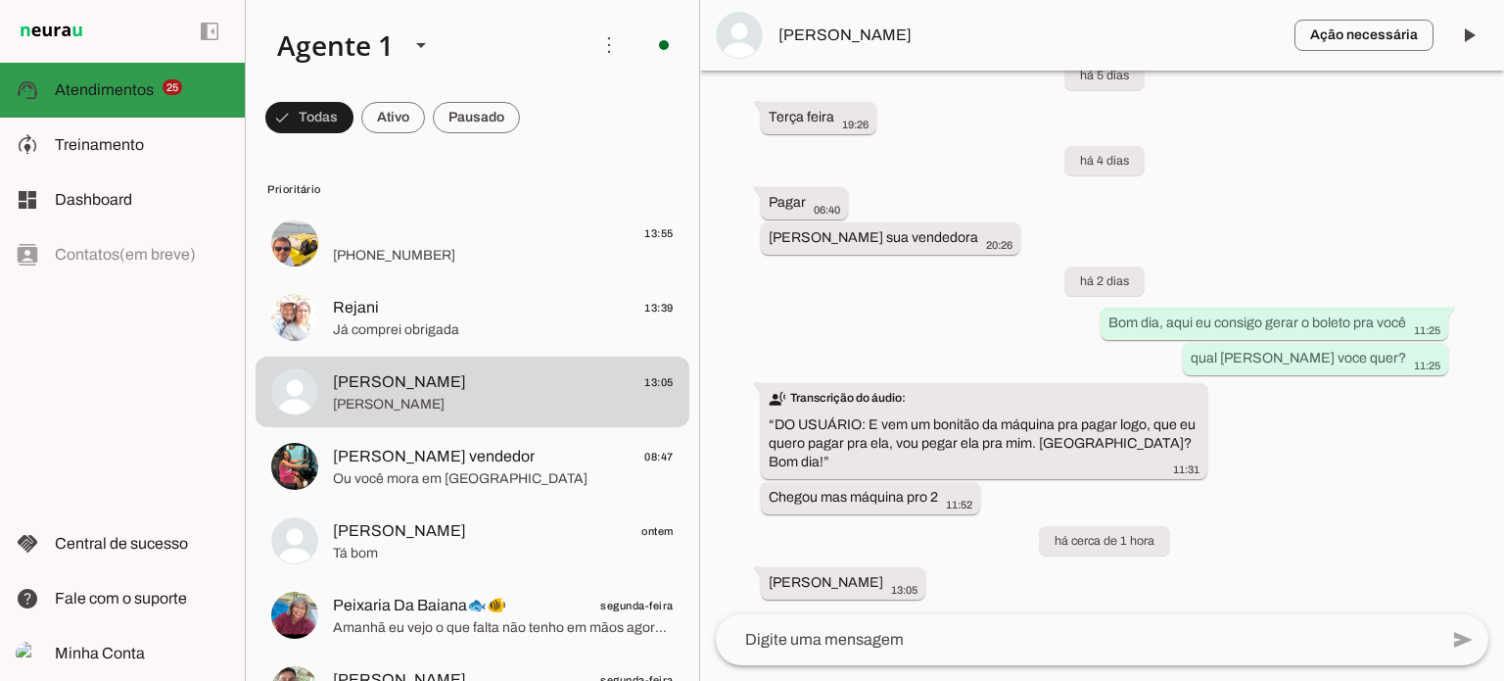
click at [128, 87] on span "Atendimentos" at bounding box center [104, 89] width 99 height 17
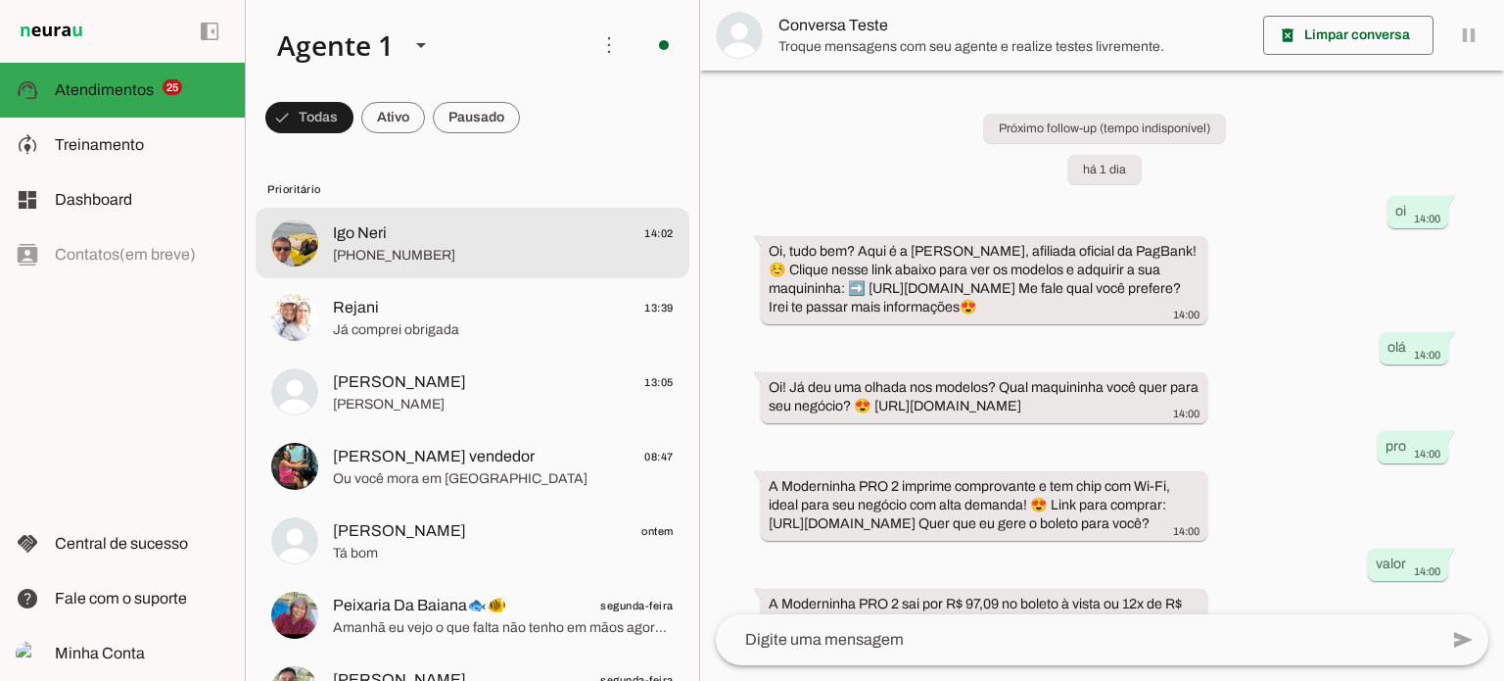
click at [552, 235] on span "Igo Neri 14:02" at bounding box center [503, 233] width 341 height 24
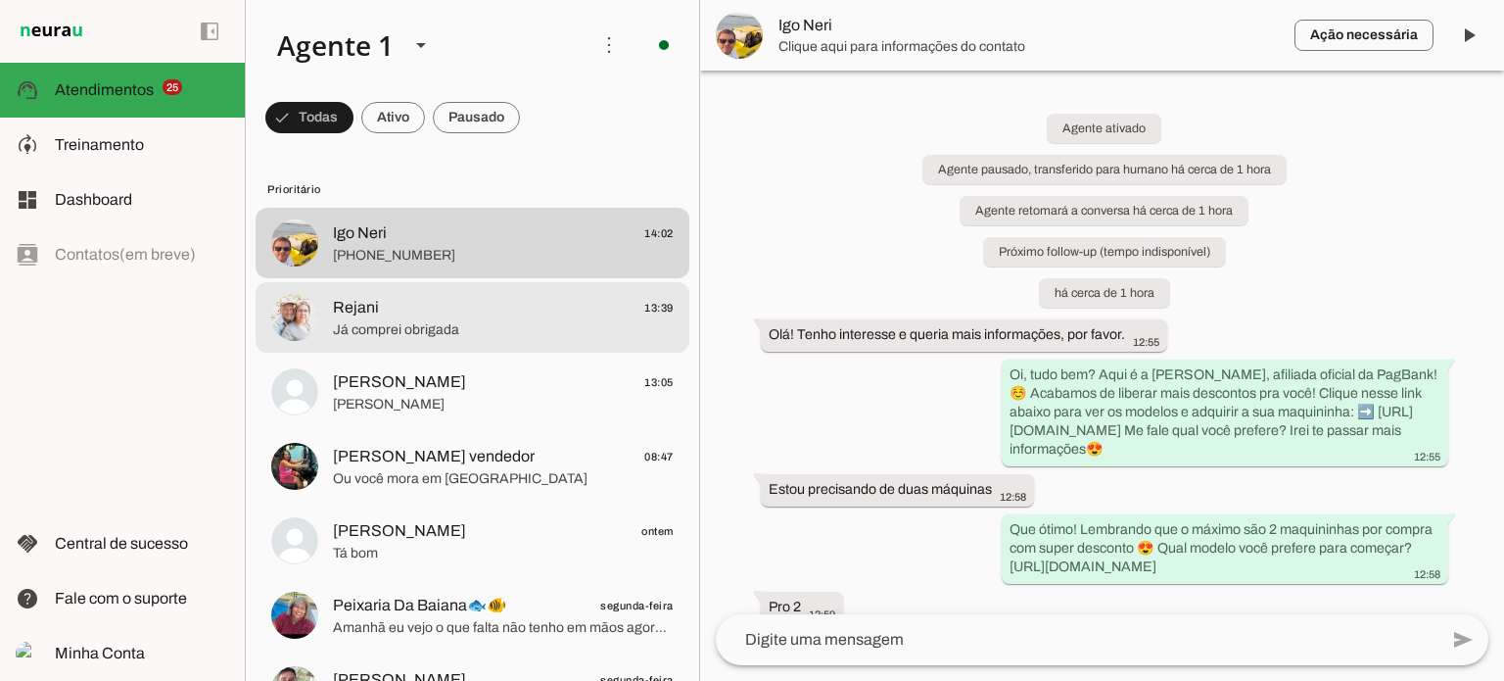
click at [470, 333] on span "Já comprei obrigada" at bounding box center [503, 330] width 341 height 20
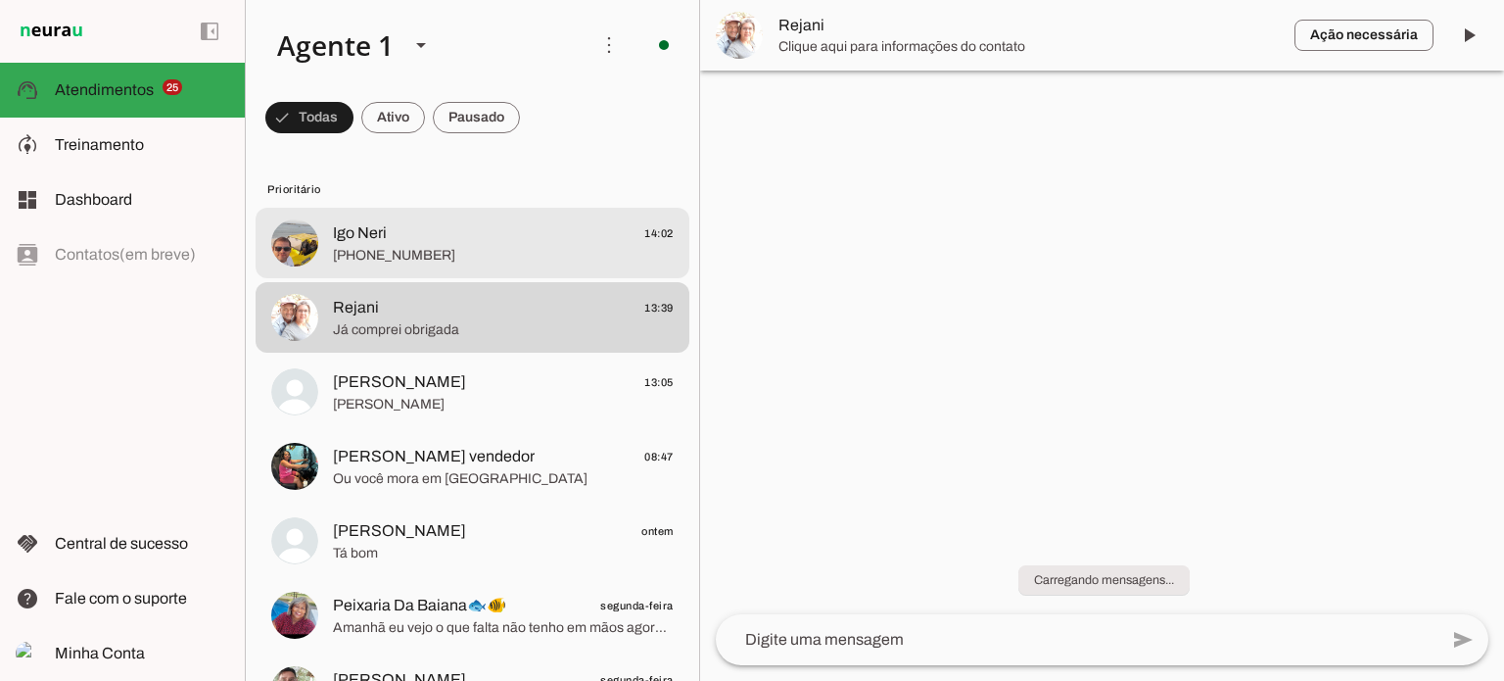
click at [472, 254] on span "[PHONE_NUMBER]" at bounding box center [503, 256] width 341 height 20
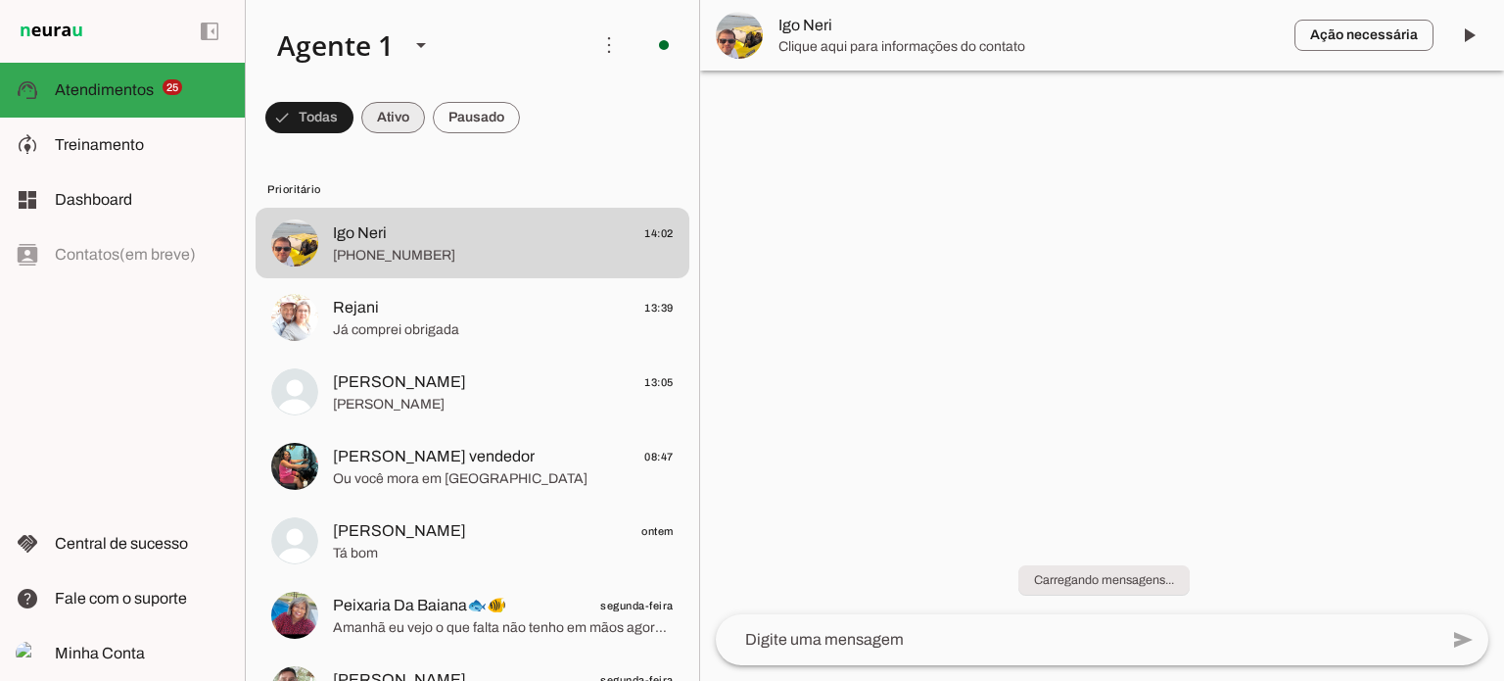
click at [354, 120] on span at bounding box center [309, 117] width 88 height 47
